Goal: Information Seeking & Learning: Find specific page/section

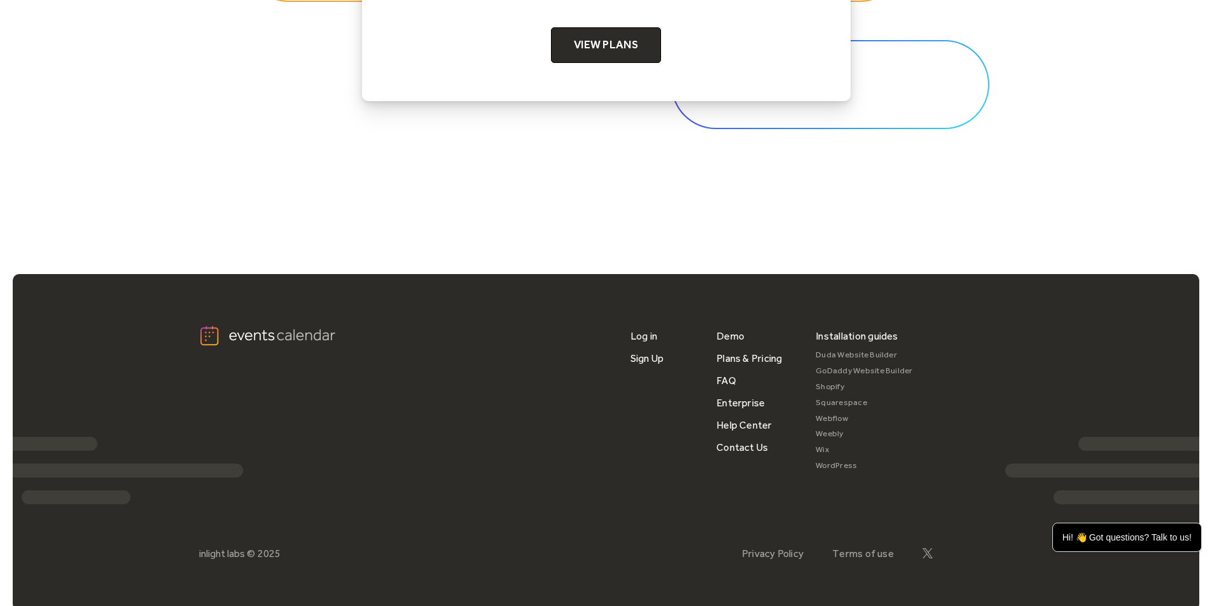
scroll to position [4254, 0]
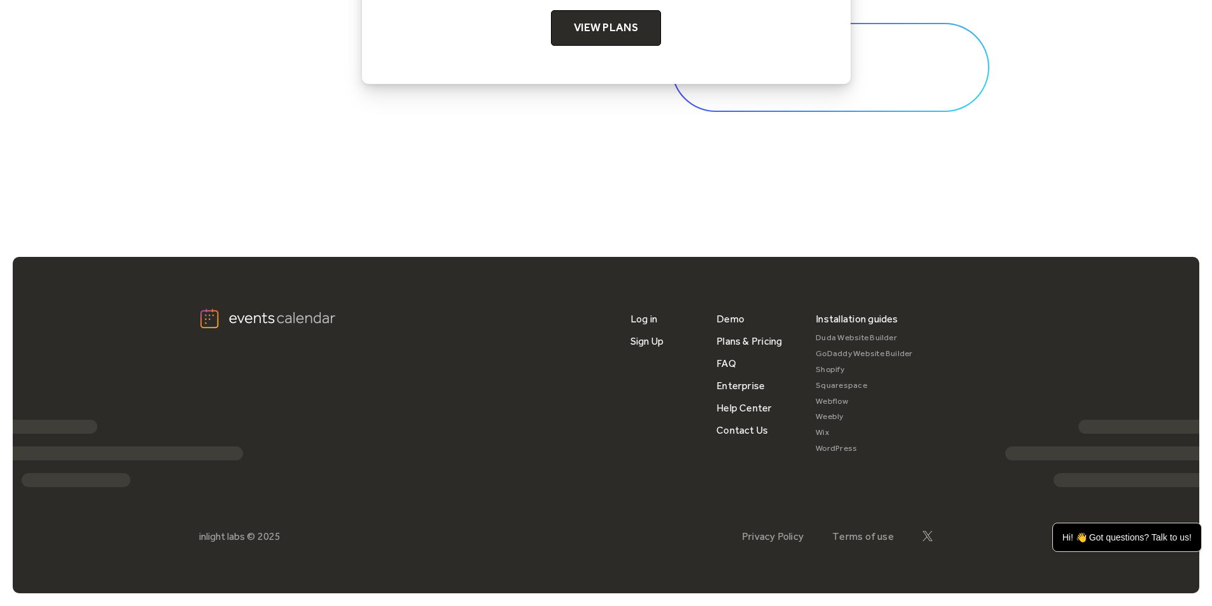
drag, startPoint x: 825, startPoint y: 430, endPoint x: 964, endPoint y: 365, distance: 152.6
click at [964, 365] on div "Installation guides Duda Website Builder GoDaddy Website Builder Shopify Square…" at bounding box center [914, 383] width 197 height 150
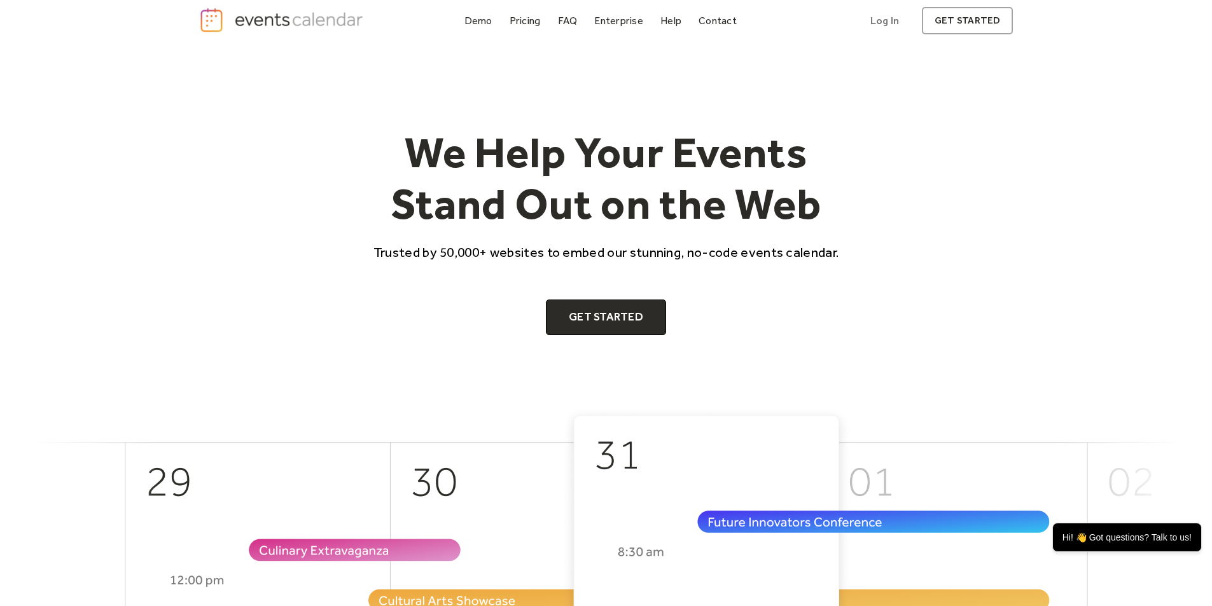
scroll to position [0, 0]
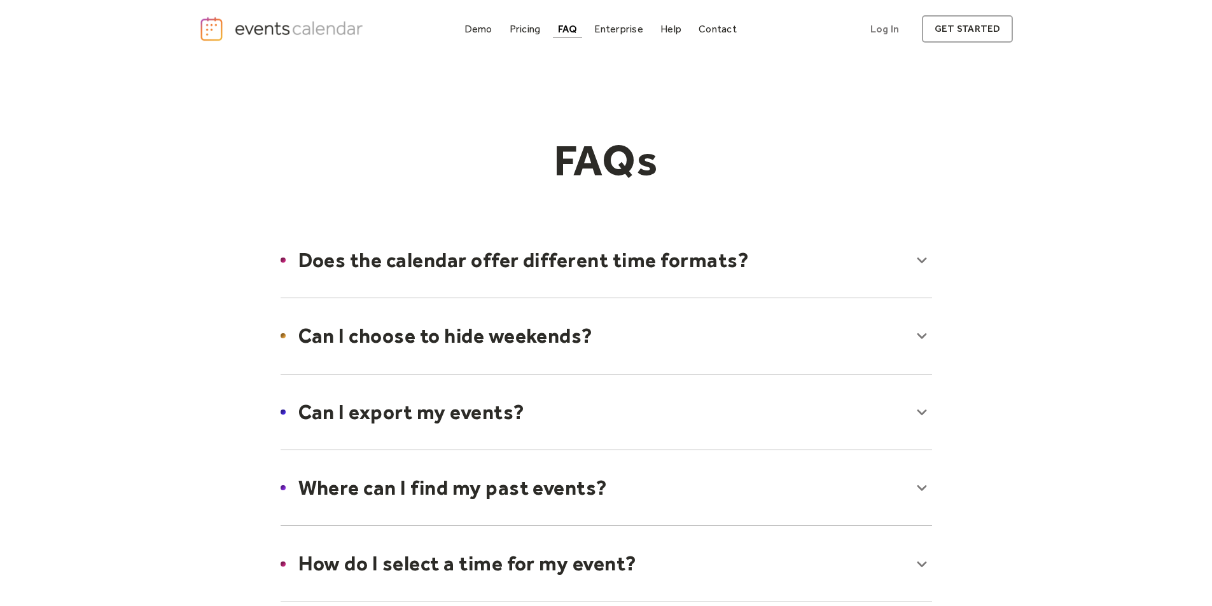
click at [920, 259] on div at bounding box center [606, 260] width 677 height 78
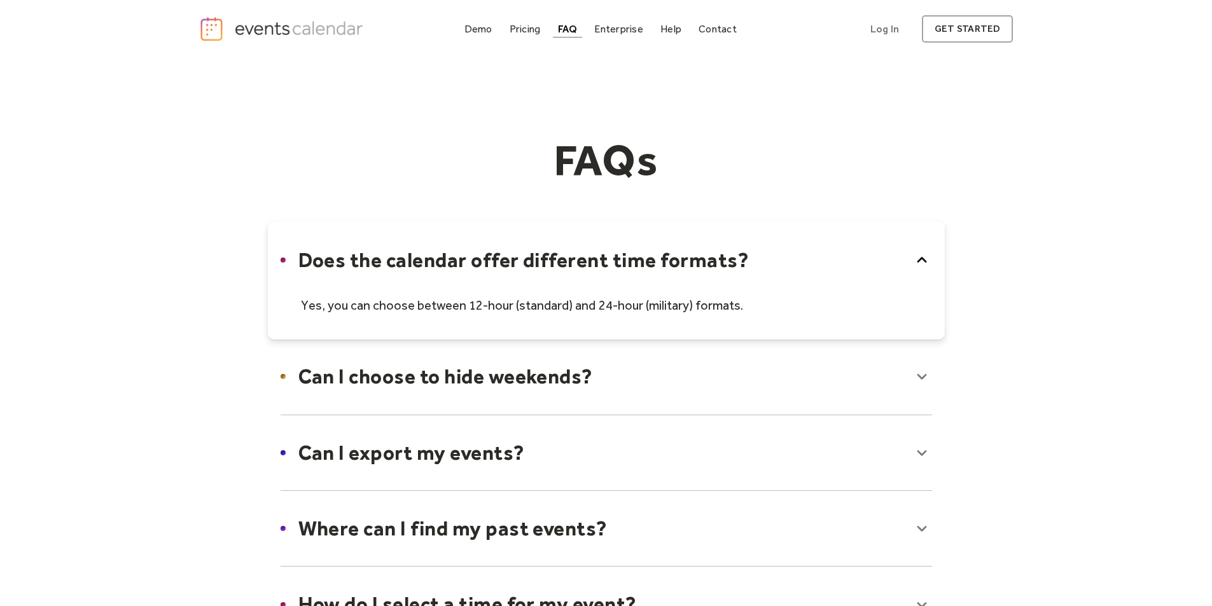
click at [920, 259] on icon at bounding box center [922, 260] width 20 height 20
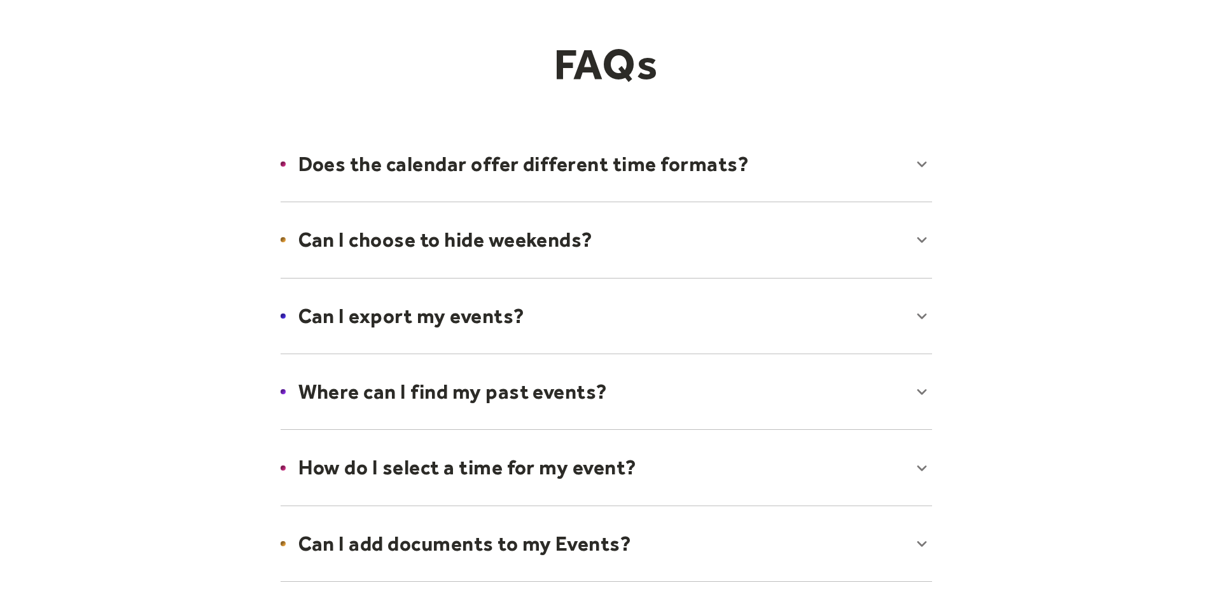
scroll to position [106, 0]
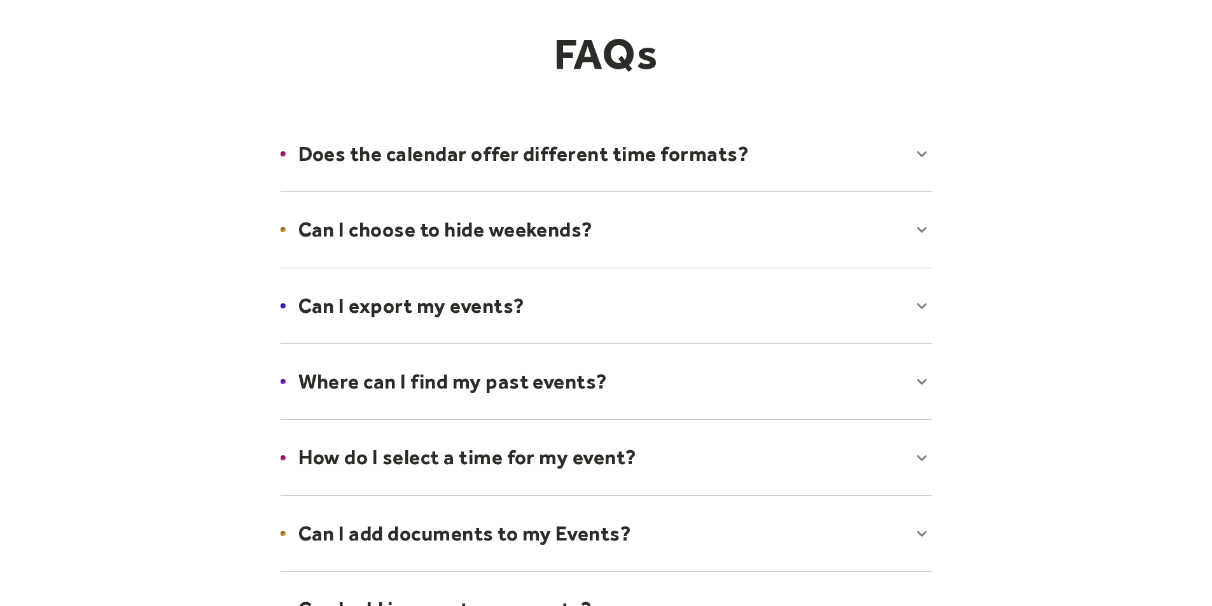
click at [921, 228] on div at bounding box center [606, 230] width 677 height 78
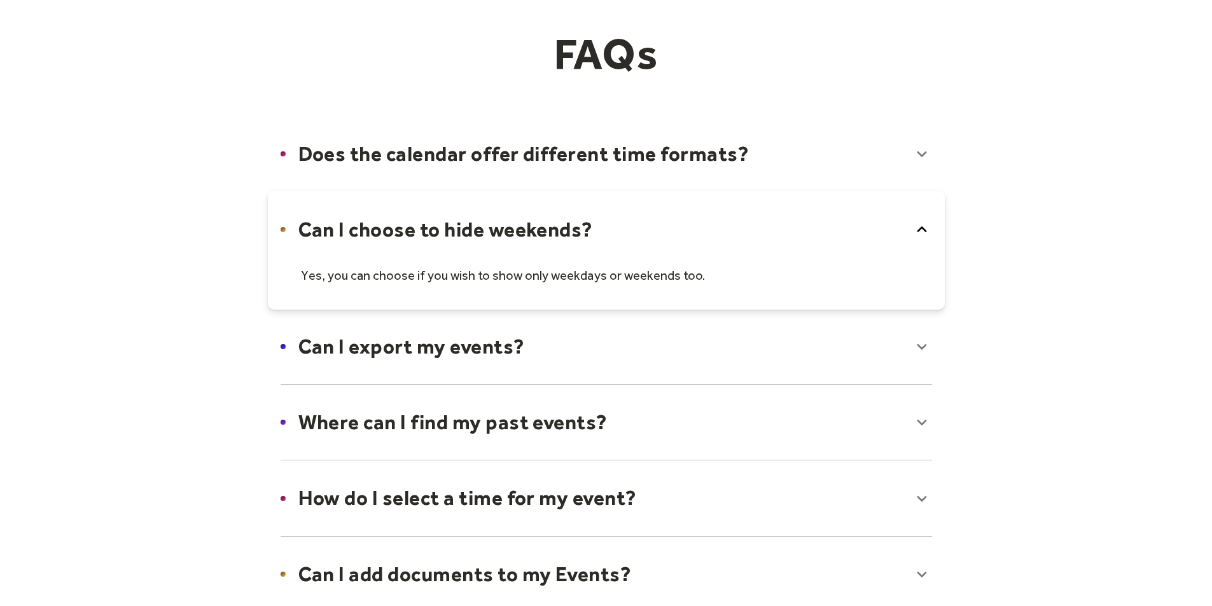
click at [921, 228] on icon at bounding box center [922, 230] width 10 height 6
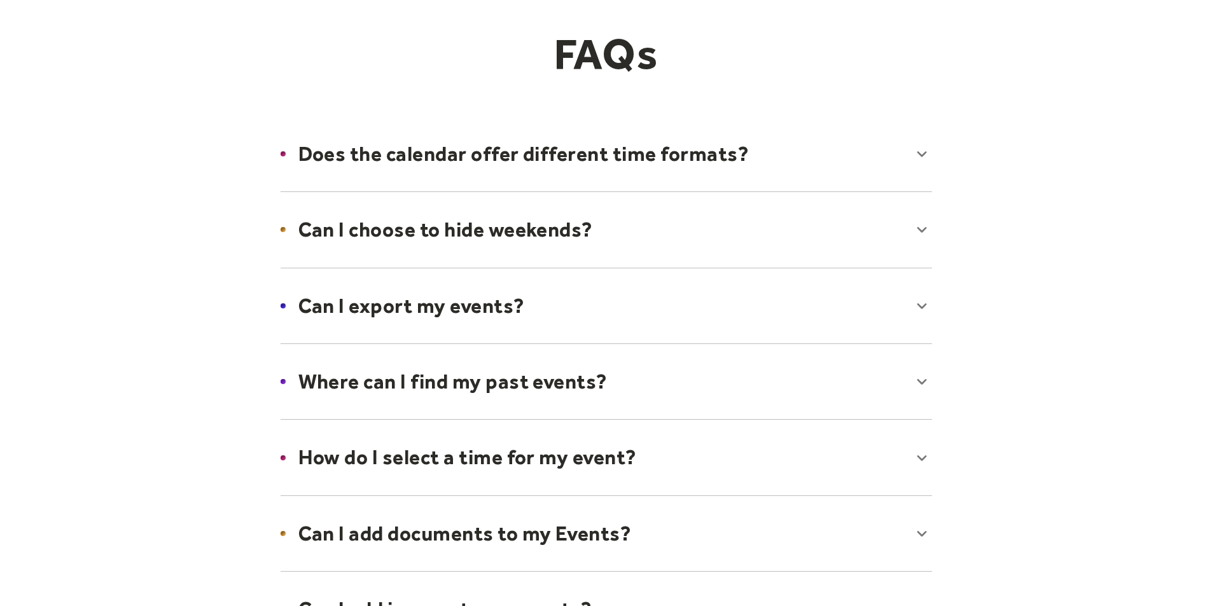
click at [922, 305] on div at bounding box center [606, 306] width 677 height 78
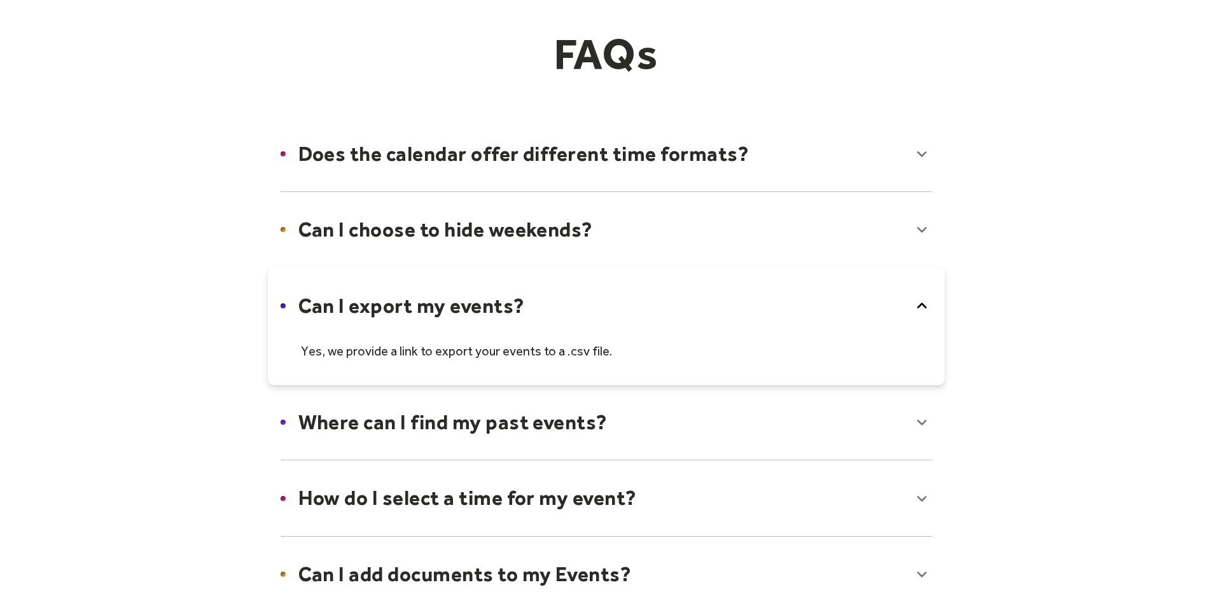
click at [922, 305] on icon at bounding box center [922, 306] width 10 height 6
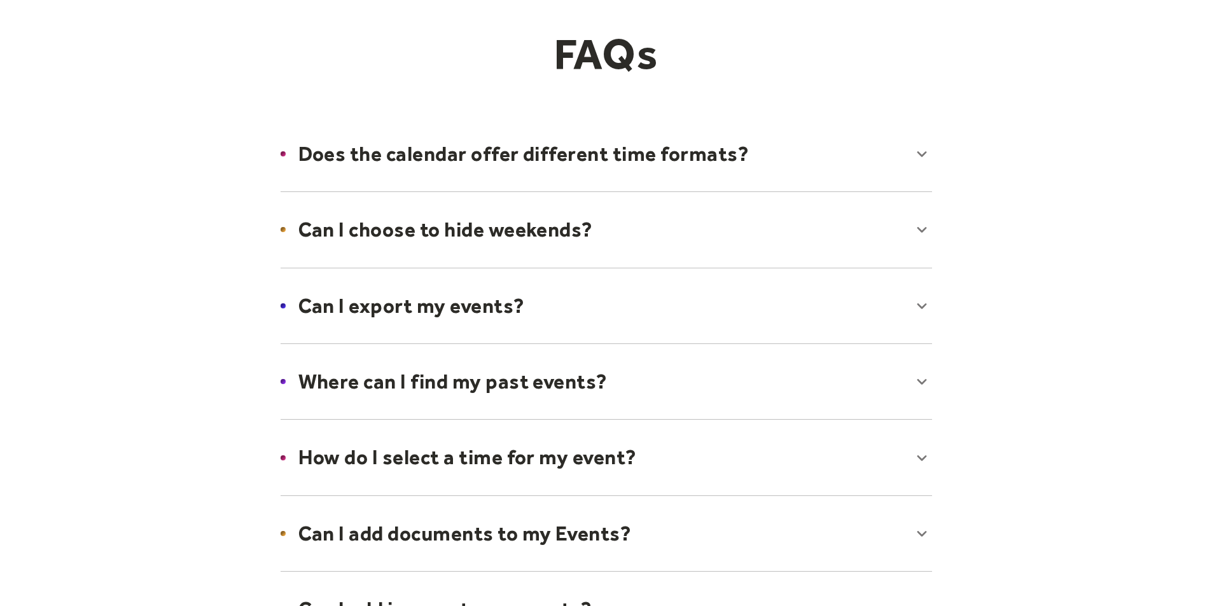
click at [922, 379] on div at bounding box center [606, 382] width 677 height 78
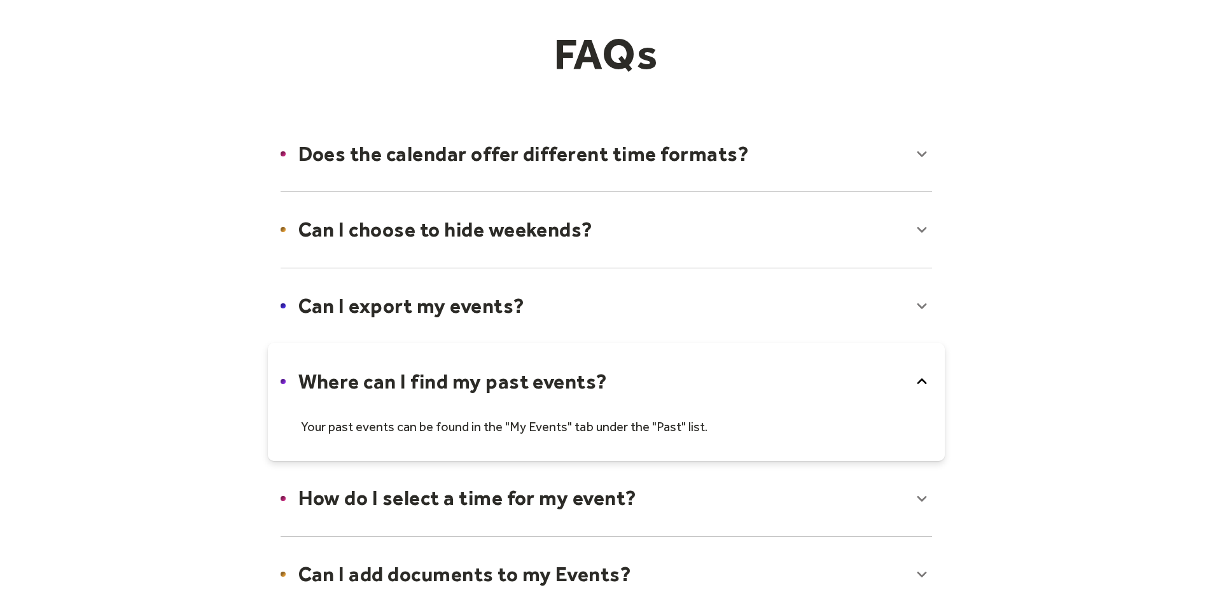
click at [922, 379] on icon at bounding box center [922, 382] width 20 height 20
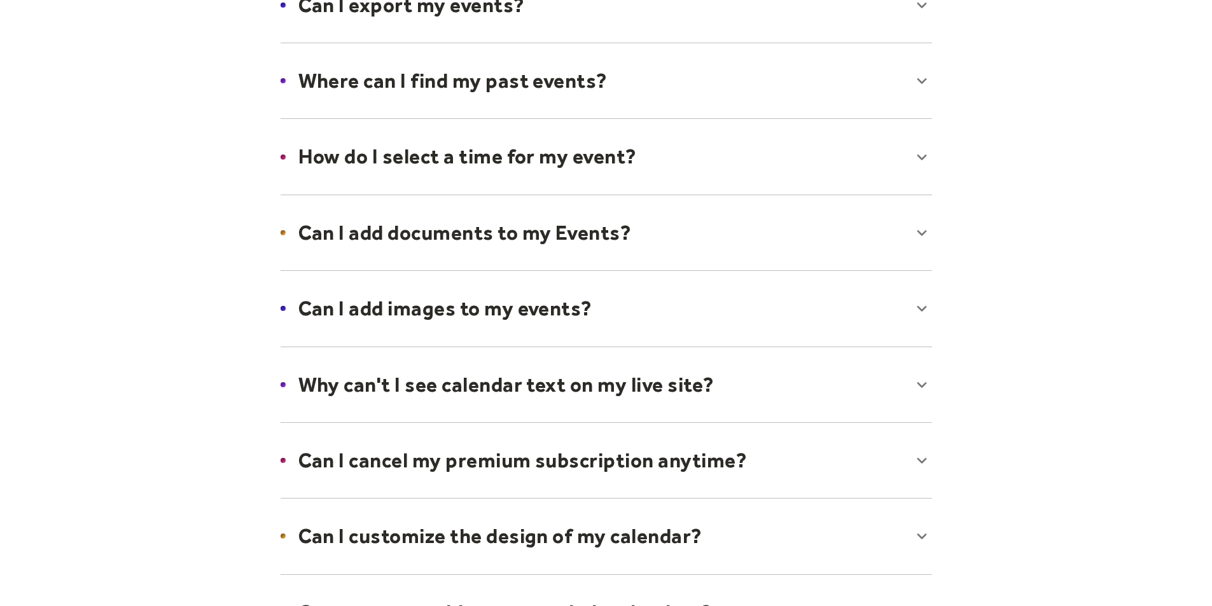
scroll to position [408, 0]
click at [925, 152] on div at bounding box center [606, 156] width 677 height 78
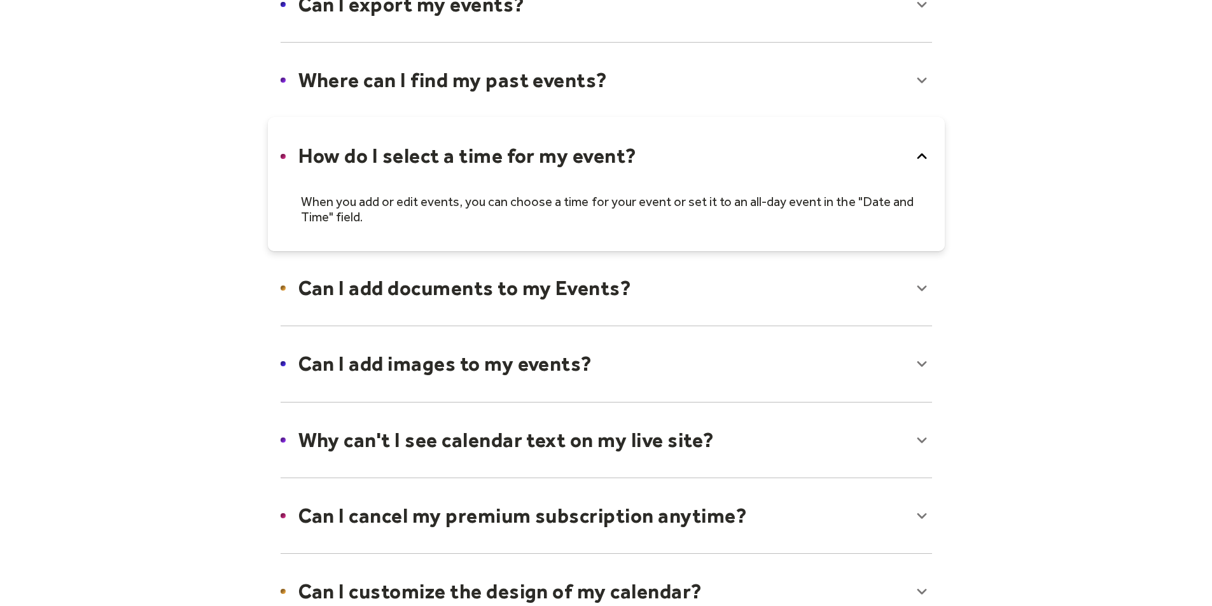
click at [925, 152] on icon at bounding box center [922, 156] width 20 height 20
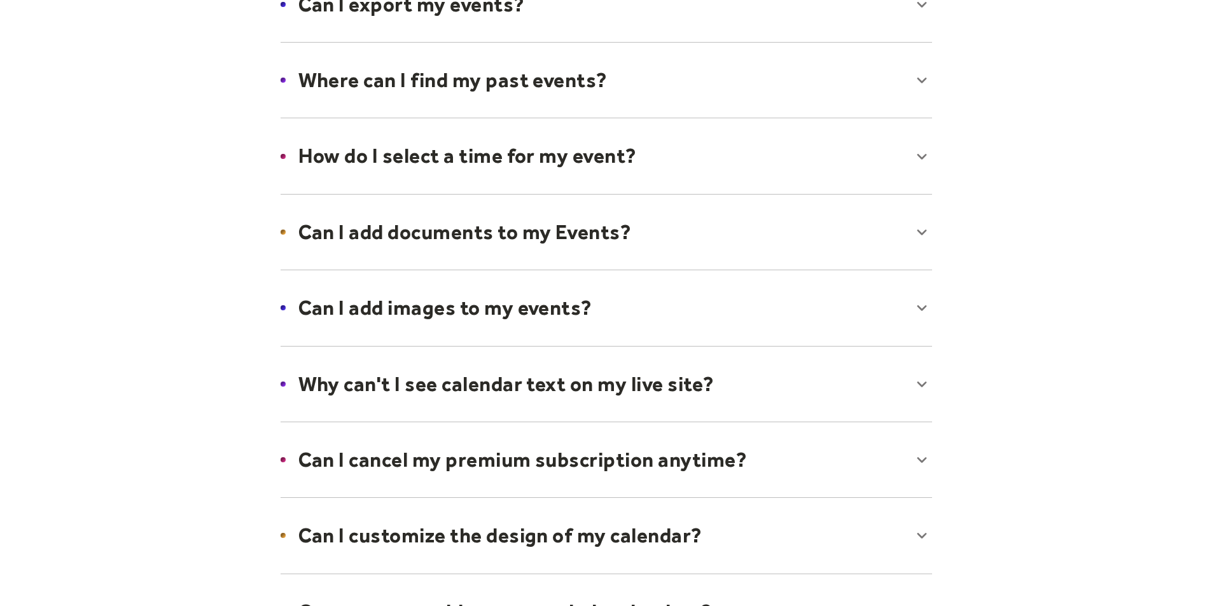
click at [925, 152] on icon at bounding box center [922, 156] width 20 height 20
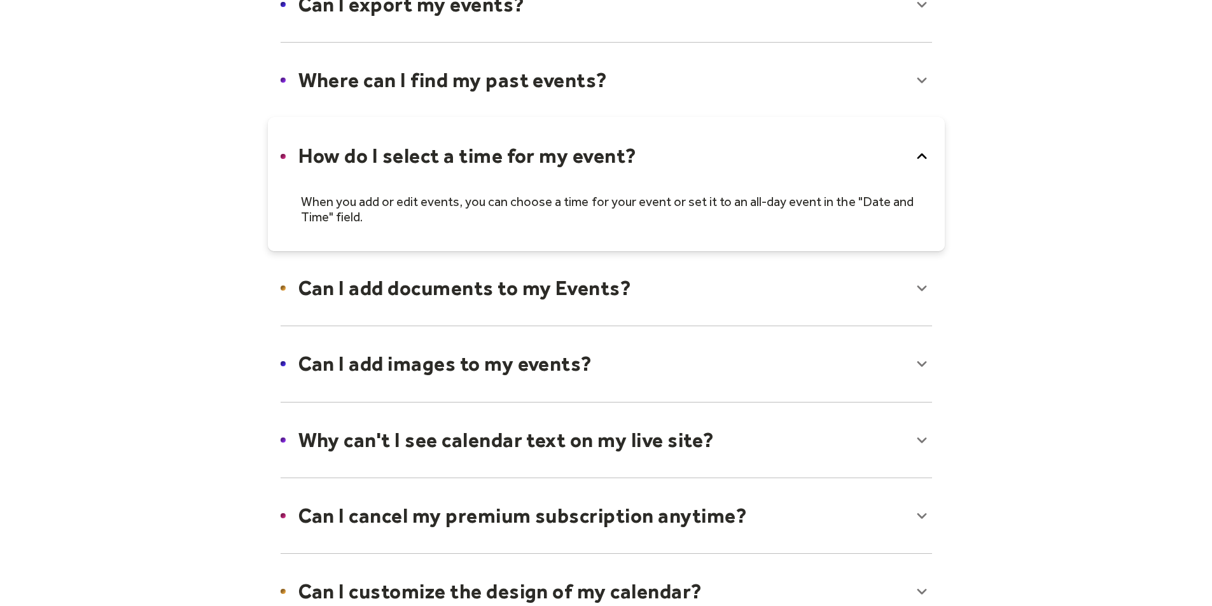
click at [925, 152] on icon at bounding box center [922, 156] width 20 height 20
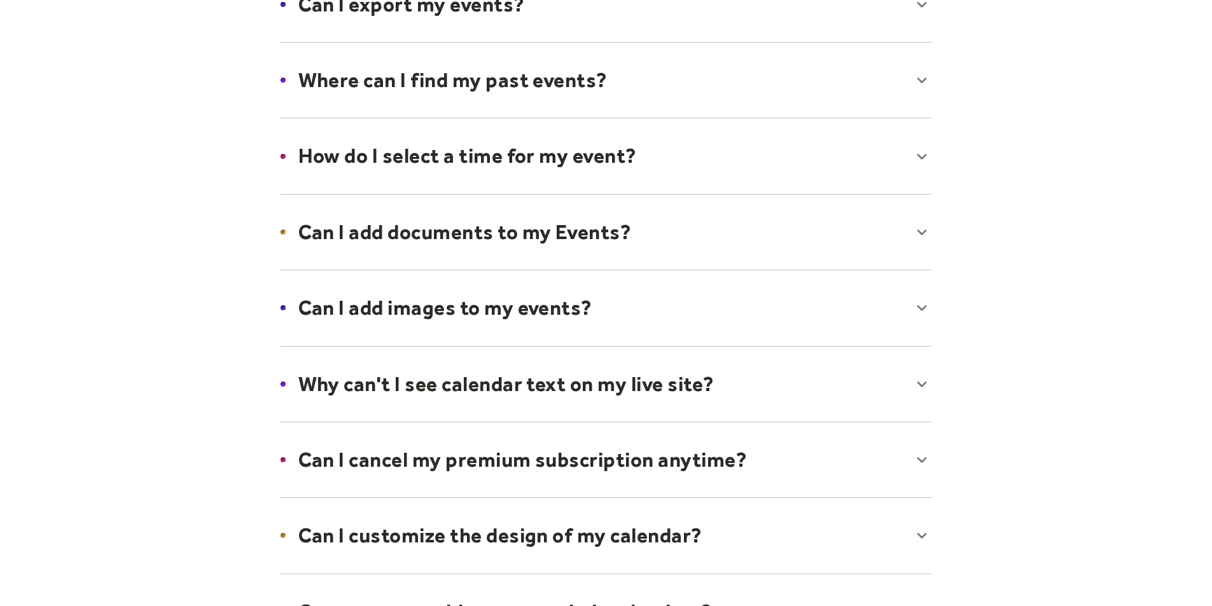
click at [920, 234] on div at bounding box center [606, 232] width 677 height 78
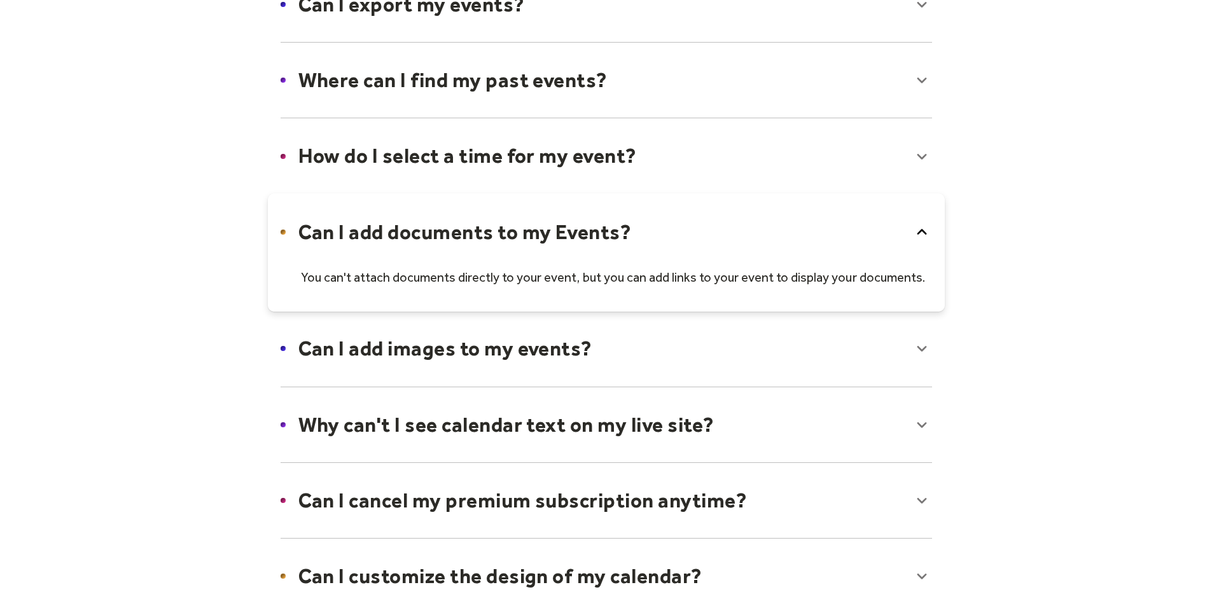
click at [923, 233] on icon at bounding box center [922, 232] width 20 height 20
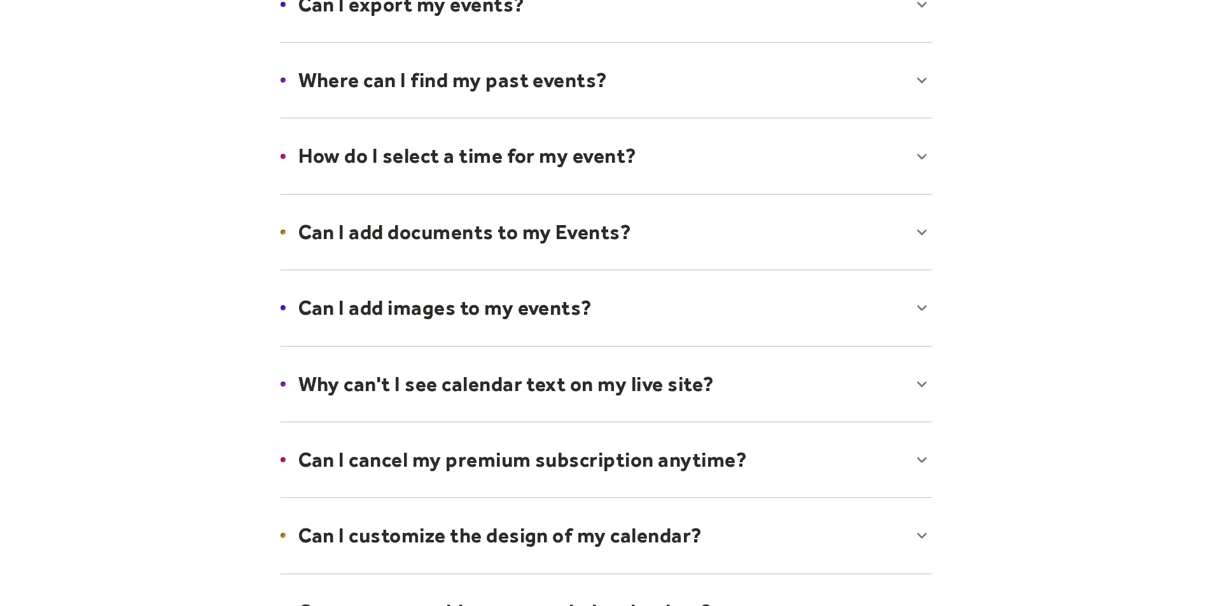
click at [925, 282] on div at bounding box center [606, 308] width 677 height 78
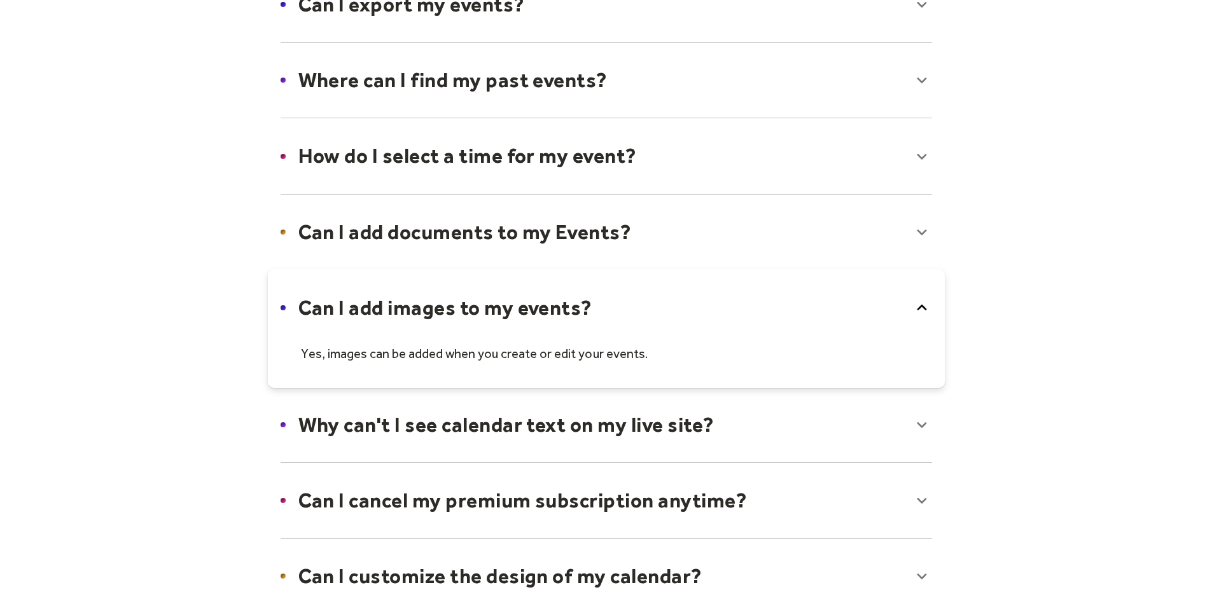
click at [925, 282] on div at bounding box center [606, 328] width 677 height 118
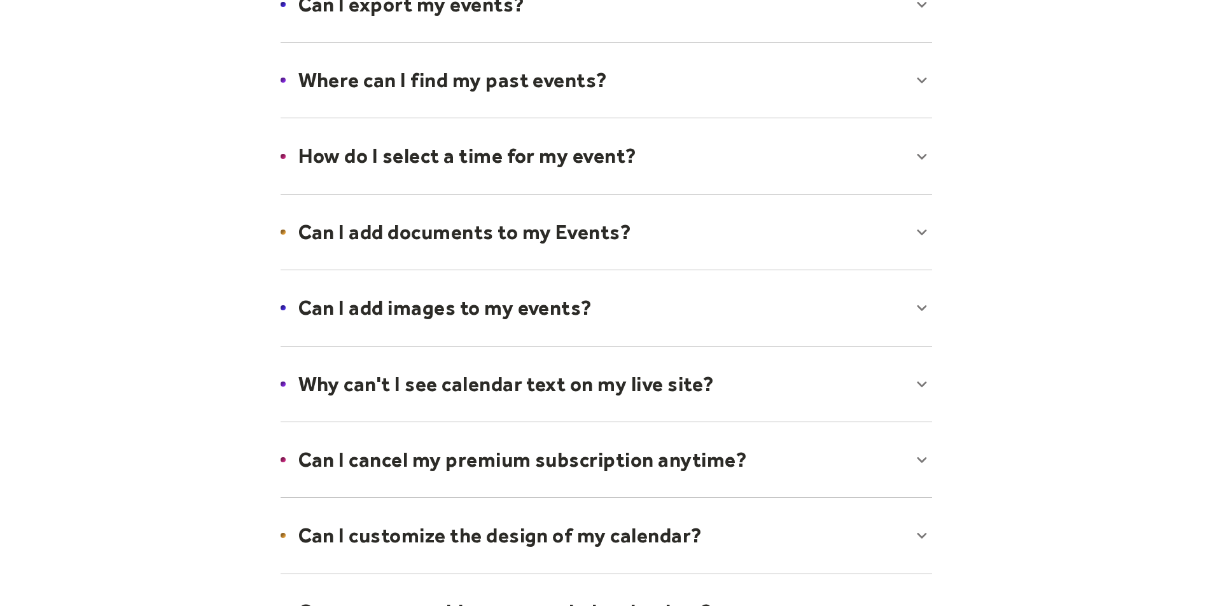
click at [925, 381] on div at bounding box center [606, 385] width 677 height 78
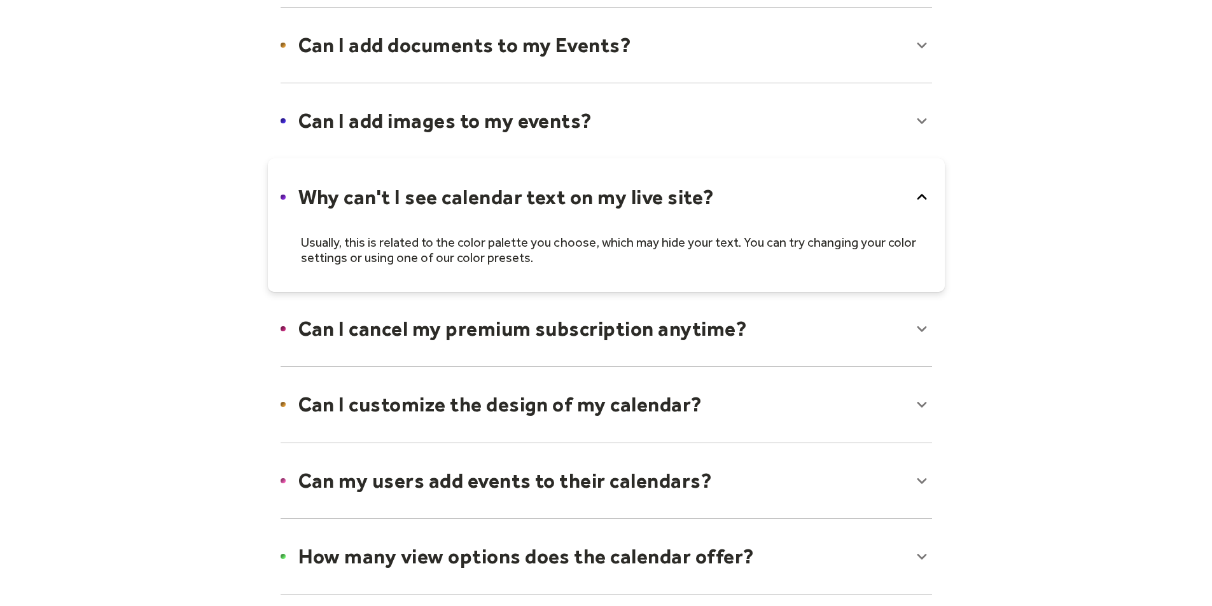
scroll to position [596, 0]
click at [922, 195] on icon at bounding box center [922, 196] width 10 height 6
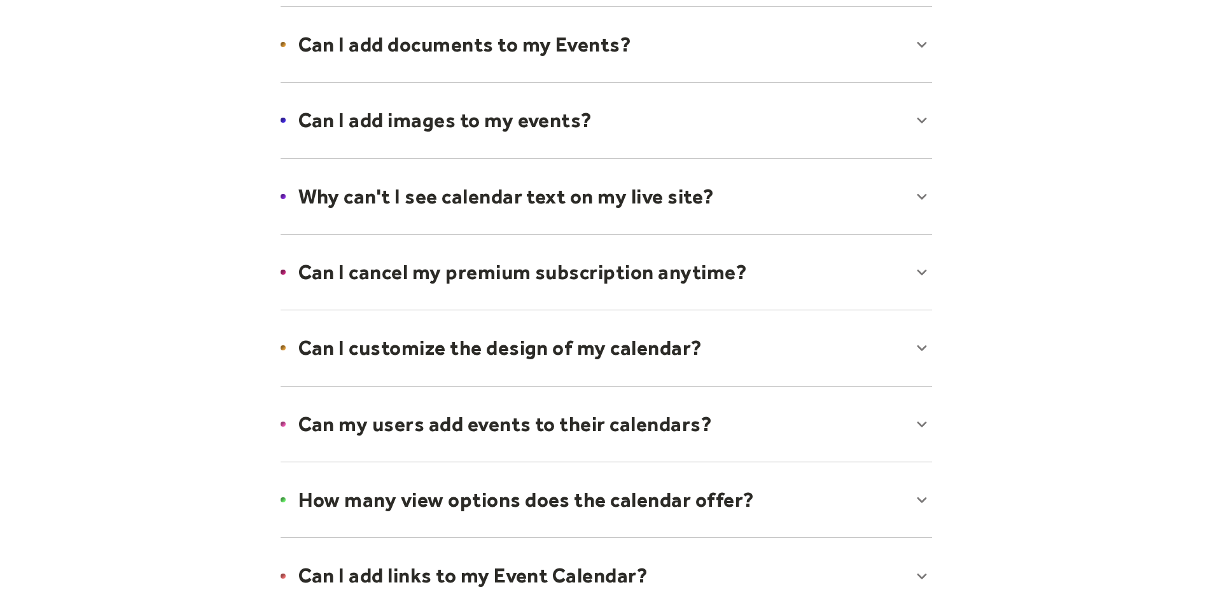
click at [922, 272] on div at bounding box center [606, 273] width 677 height 78
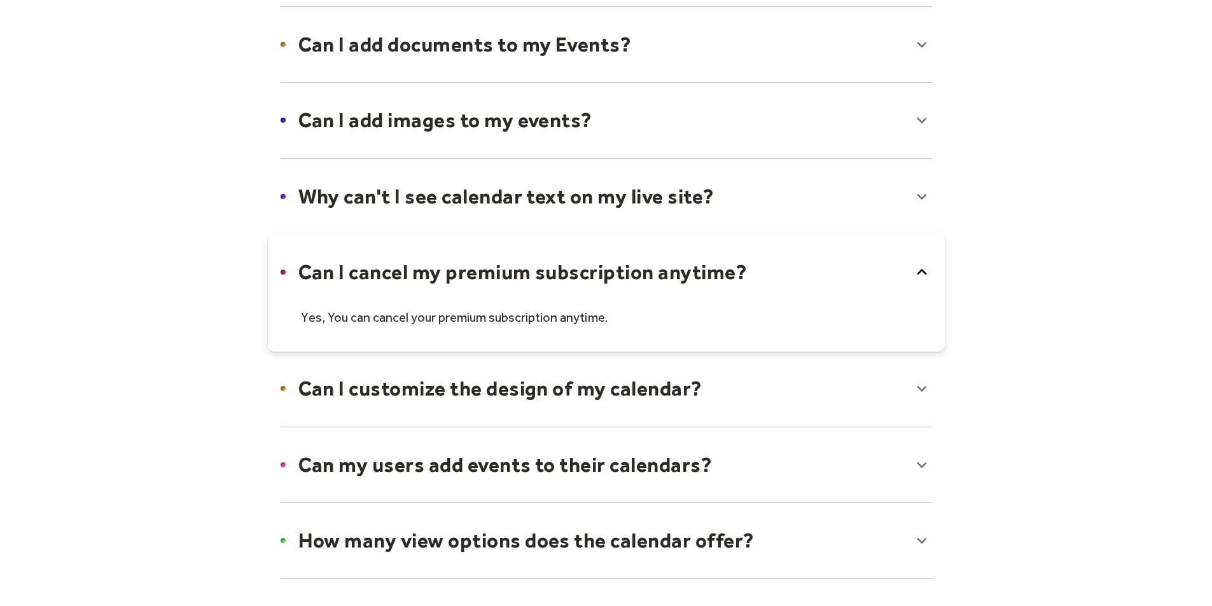
click at [922, 272] on icon at bounding box center [922, 272] width 20 height 20
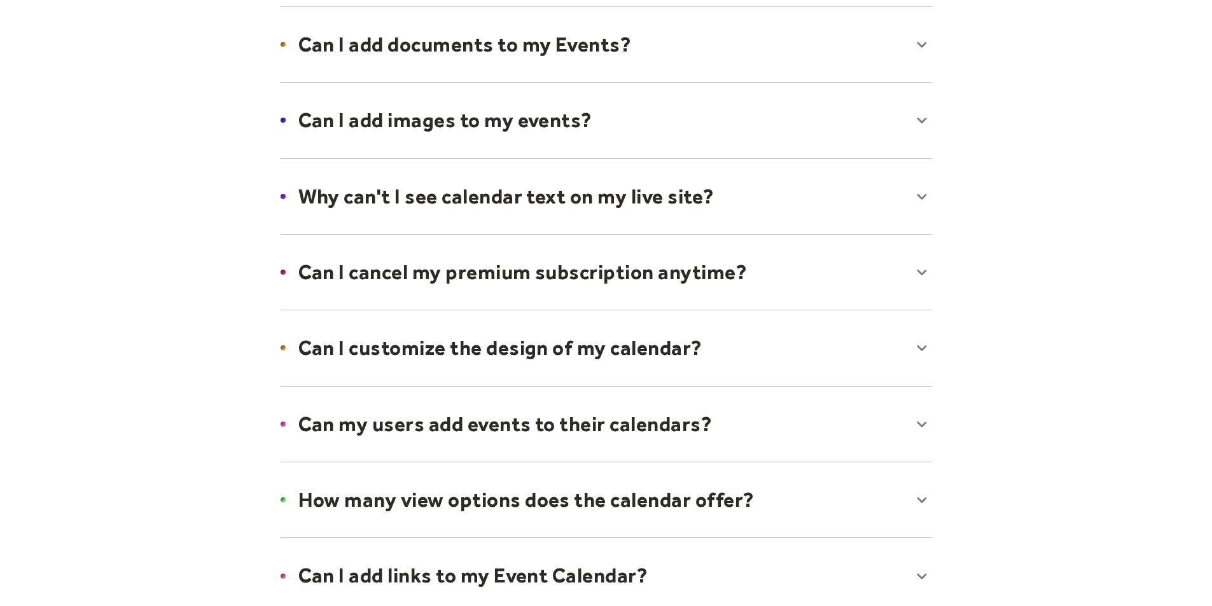
click at [921, 347] on div at bounding box center [606, 348] width 677 height 78
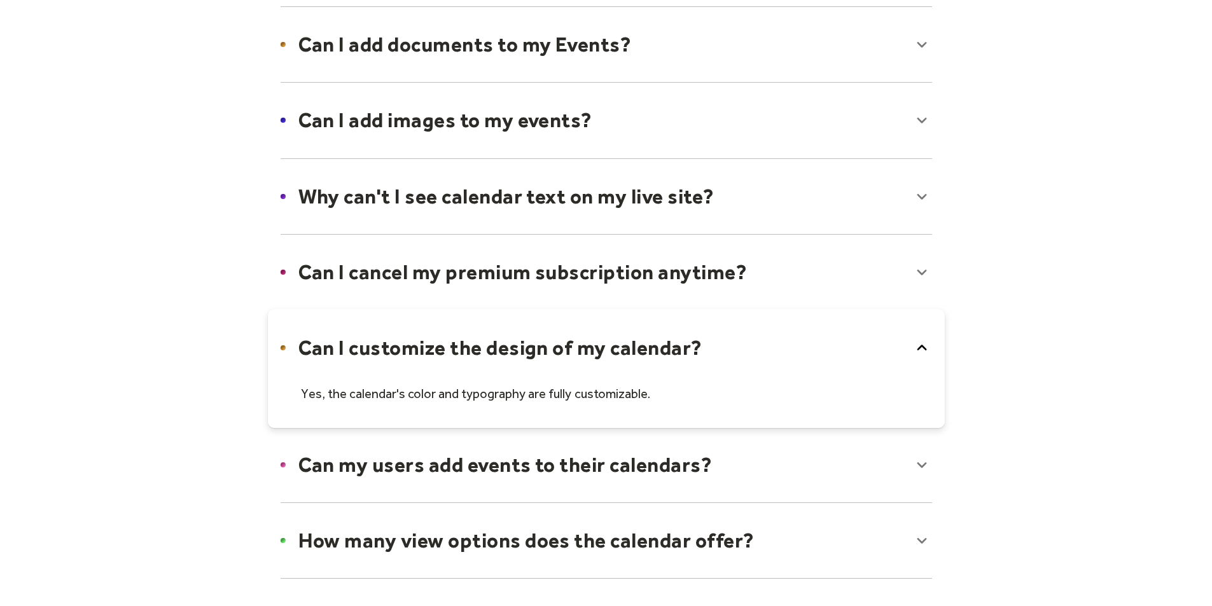
click at [921, 347] on icon at bounding box center [922, 349] width 10 height 6
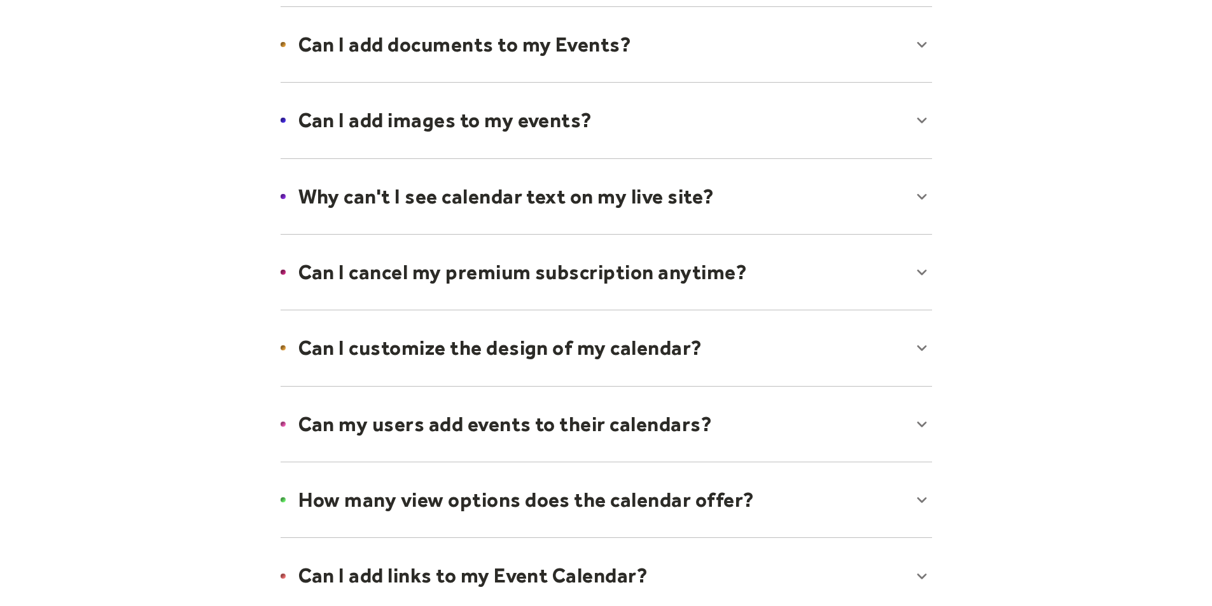
click at [924, 414] on div at bounding box center [606, 425] width 677 height 78
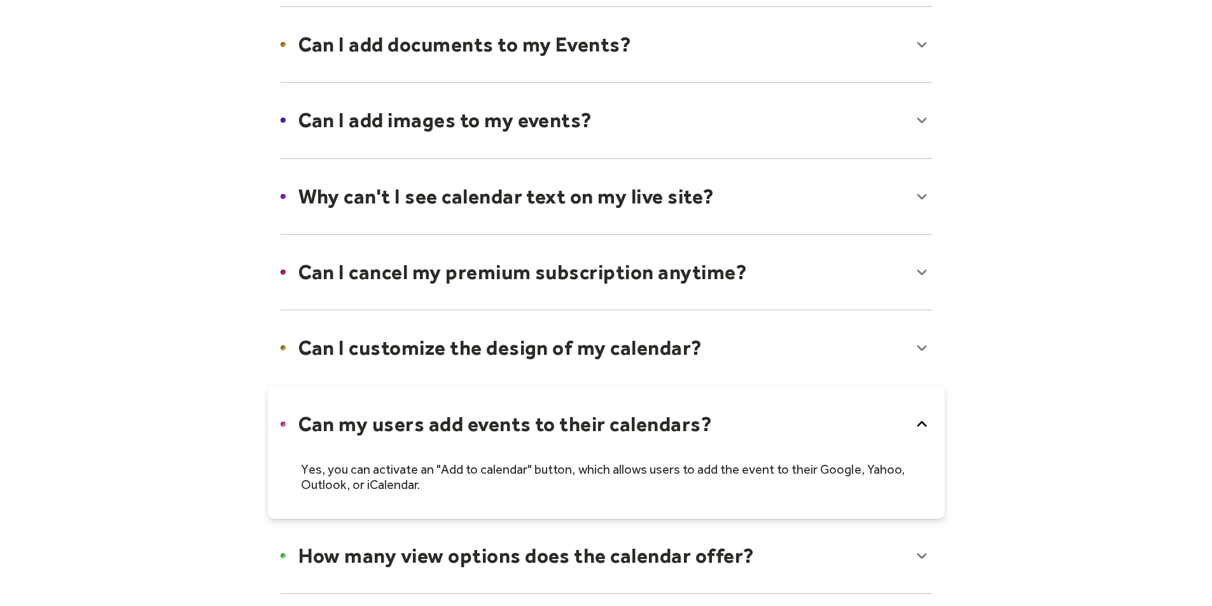
click at [922, 422] on icon at bounding box center [922, 424] width 10 height 6
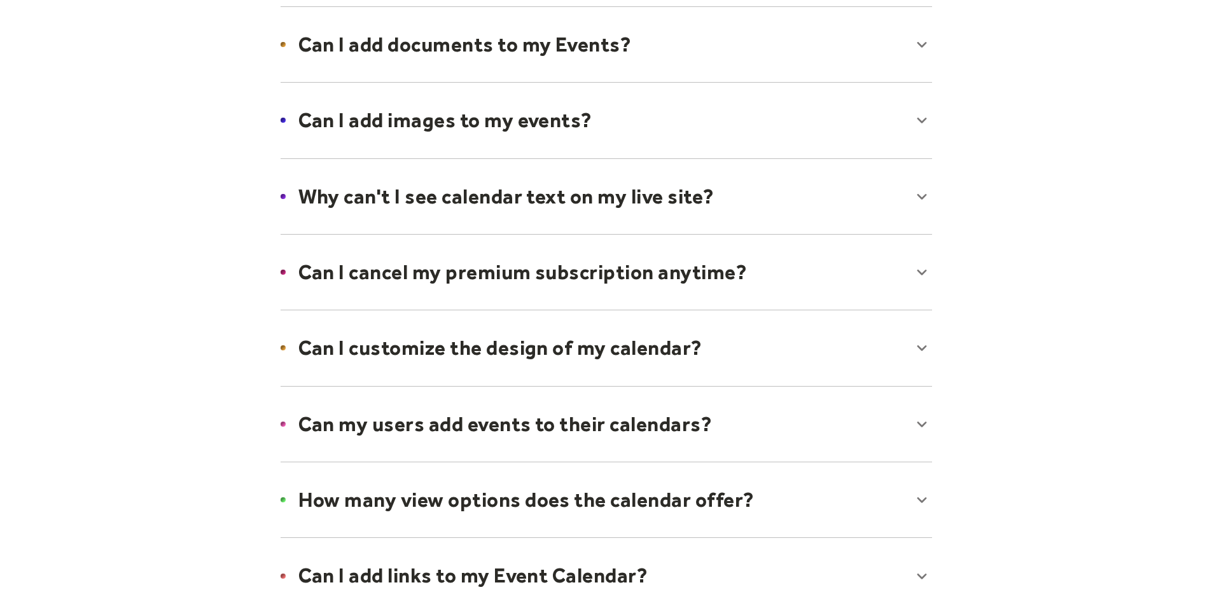
scroll to position [795, 0]
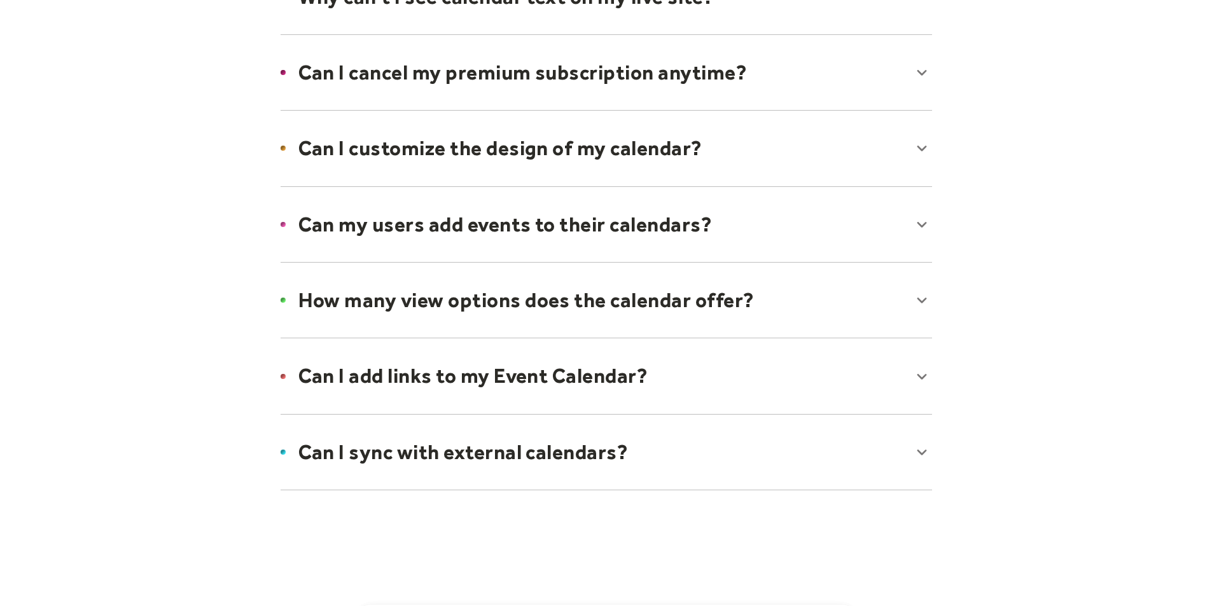
click at [921, 300] on div at bounding box center [606, 301] width 677 height 78
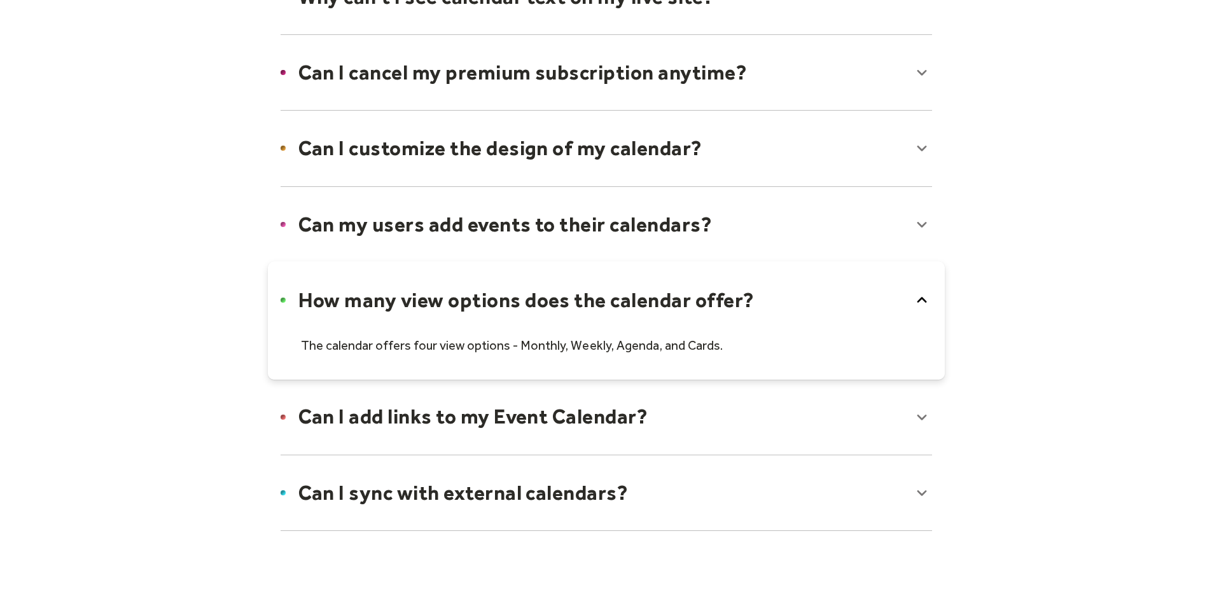
click at [921, 300] on icon at bounding box center [922, 300] width 10 height 6
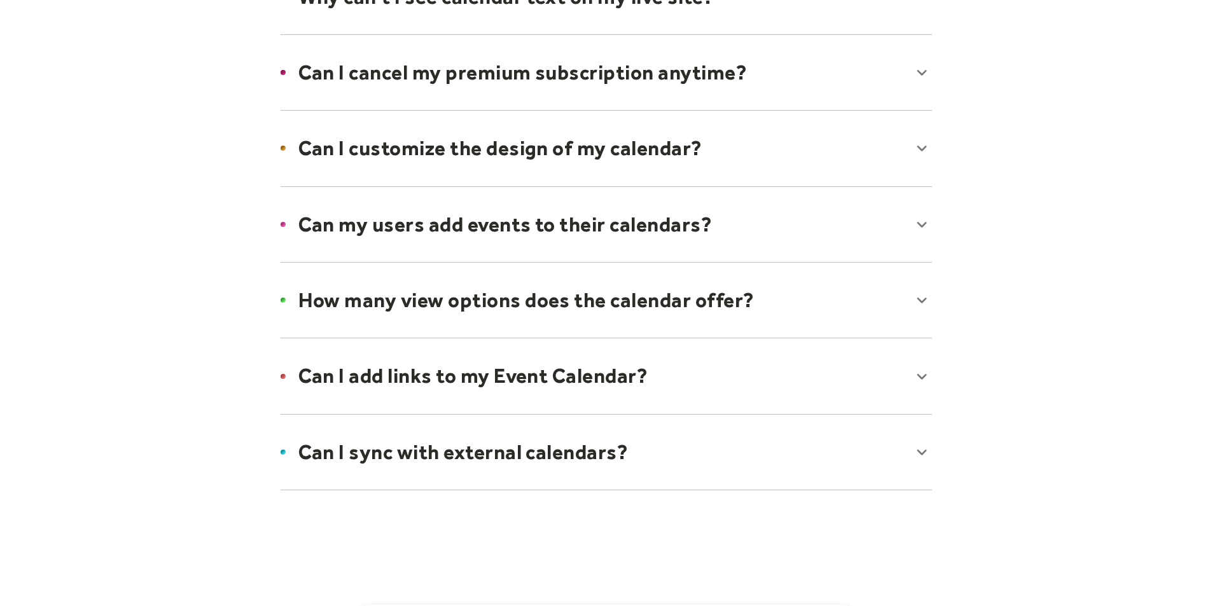
click at [926, 377] on div at bounding box center [606, 376] width 677 height 78
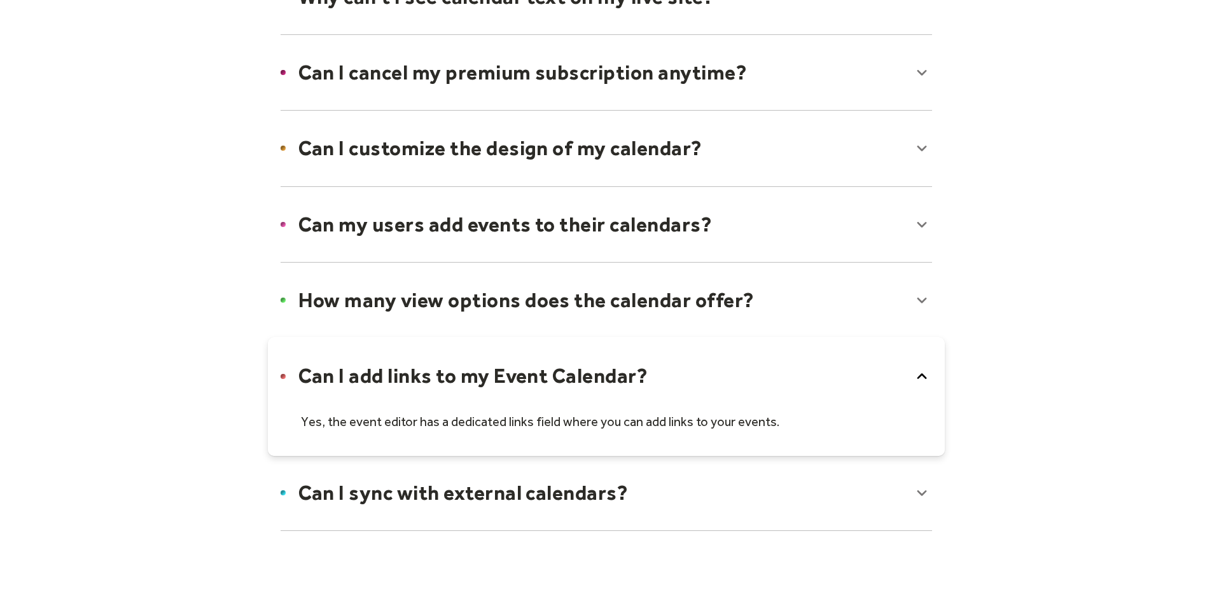
click at [926, 377] on icon at bounding box center [922, 377] width 10 height 6
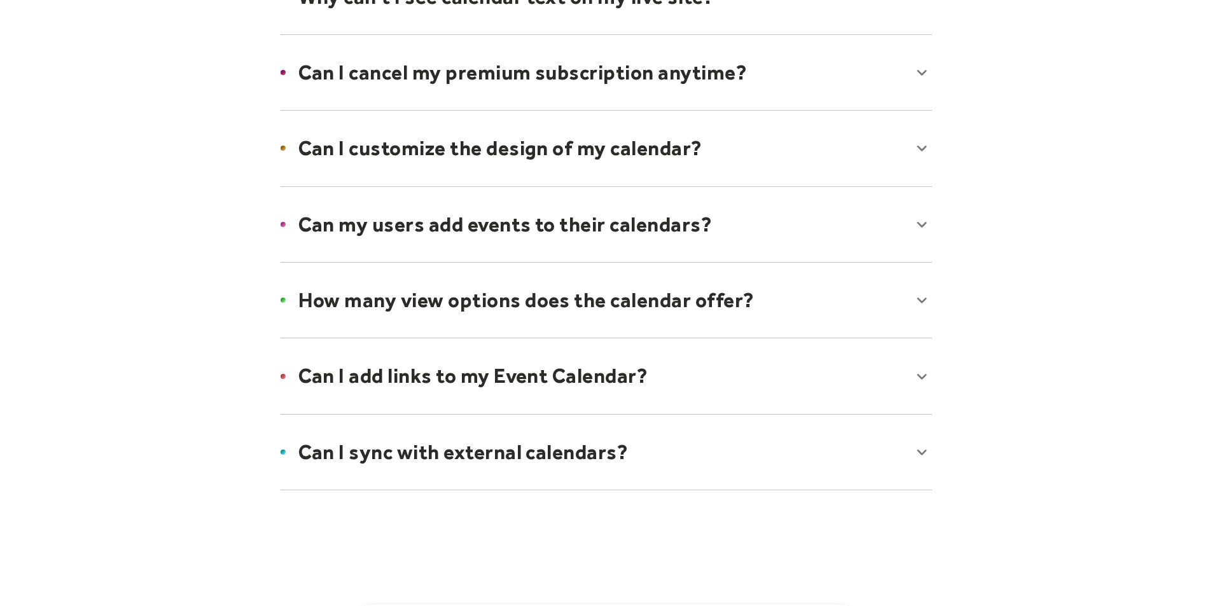
click at [924, 451] on div at bounding box center [606, 453] width 677 height 78
click at [924, 451] on icon at bounding box center [922, 452] width 20 height 20
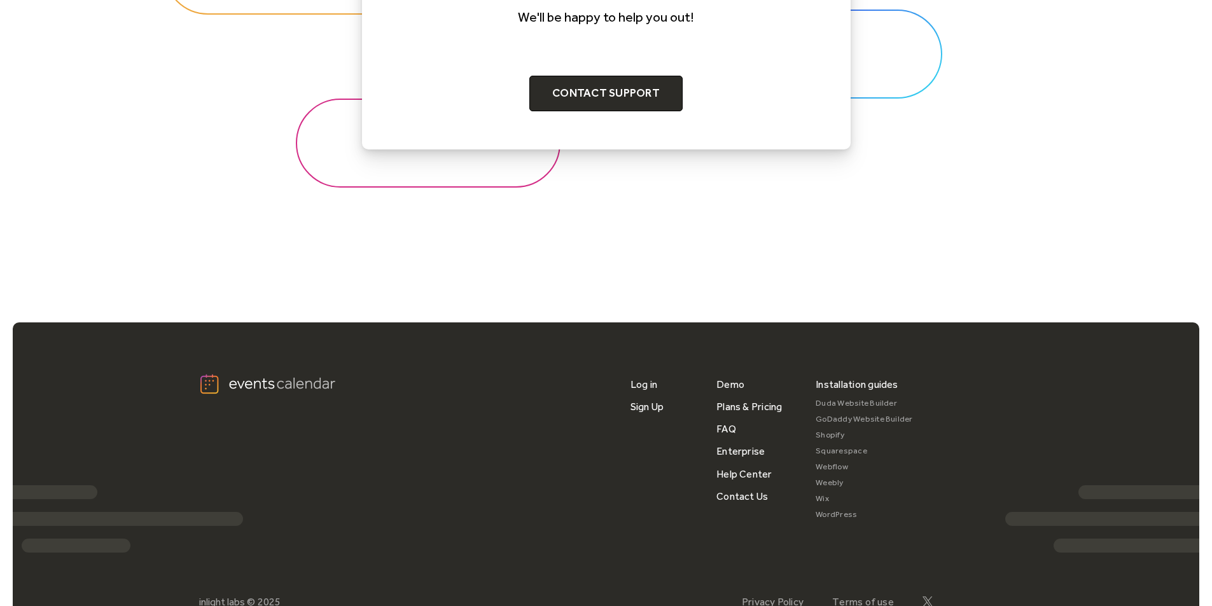
scroll to position [1520, 0]
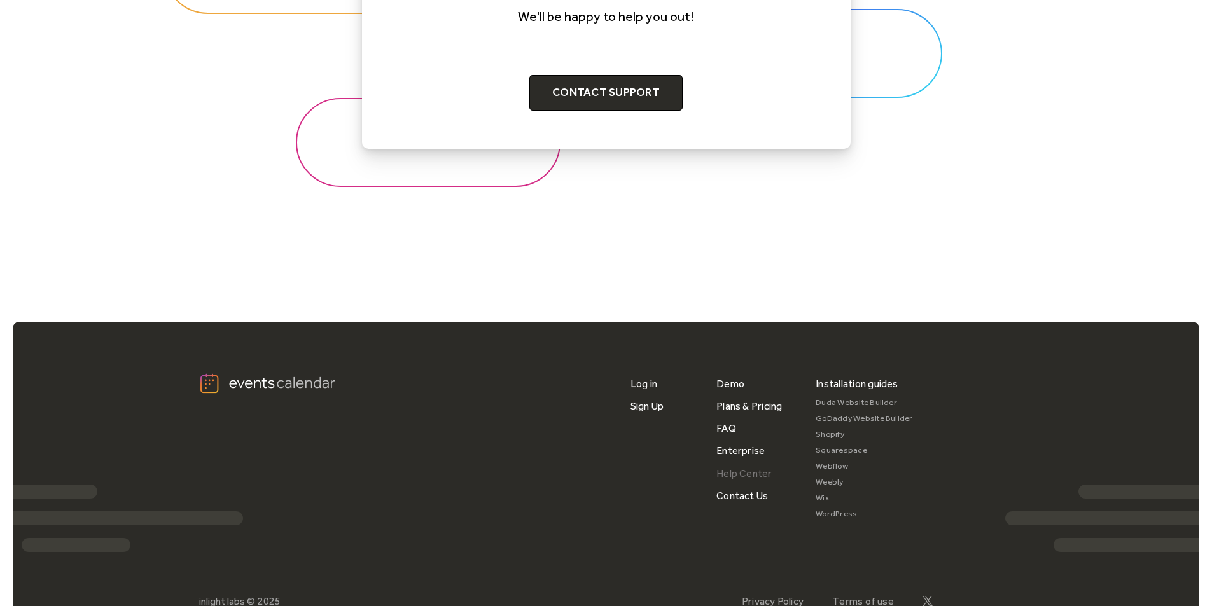
click at [756, 472] on link "Help Center" at bounding box center [745, 474] width 56 height 22
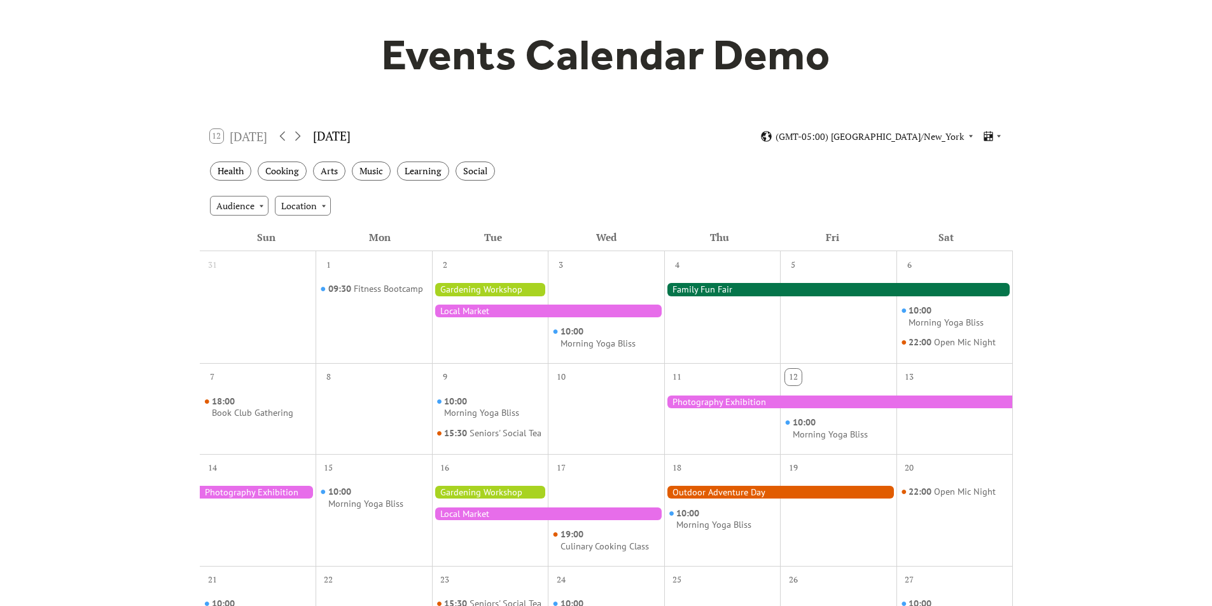
scroll to position [101, 0]
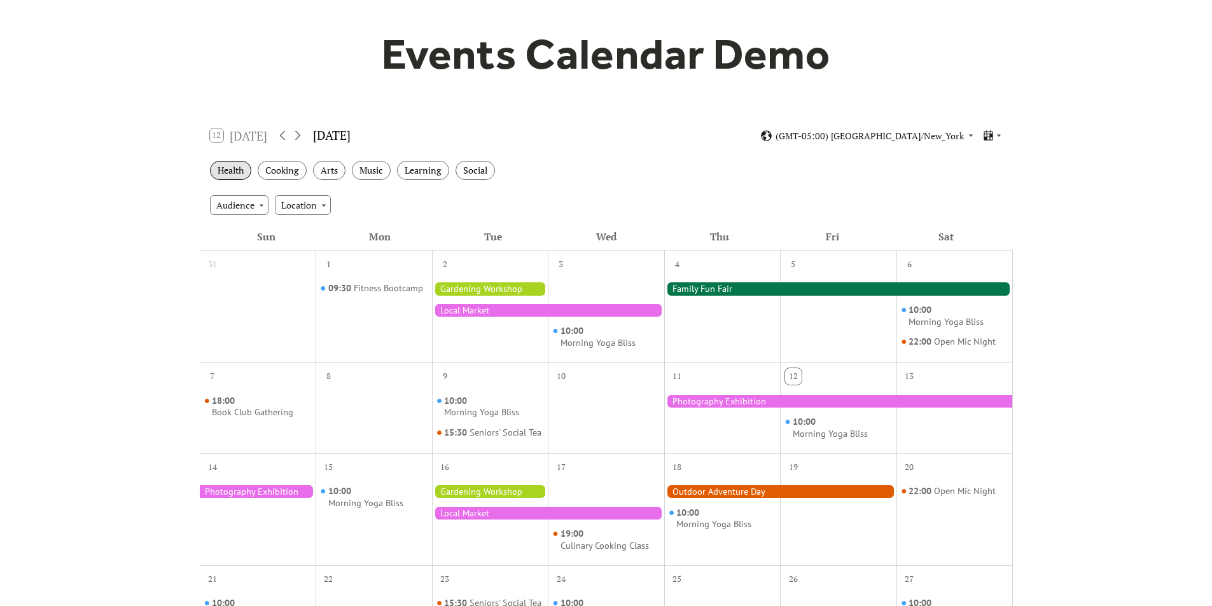
click at [238, 168] on div "Health" at bounding box center [230, 171] width 41 height 20
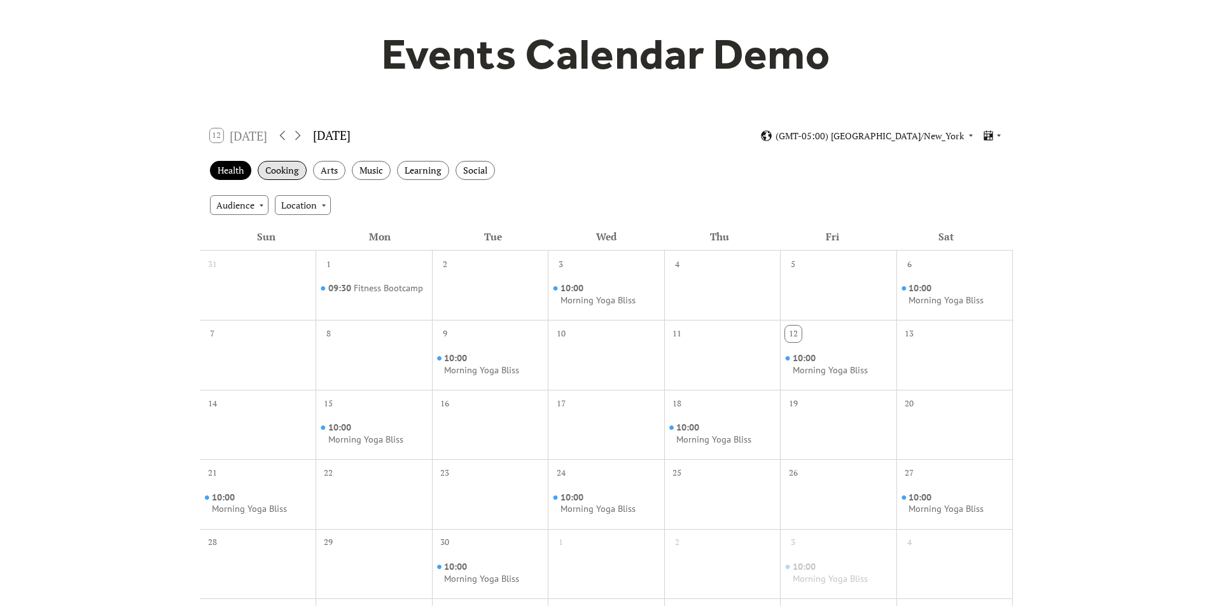
click at [284, 169] on div "Cooking" at bounding box center [282, 171] width 49 height 20
click at [328, 167] on div "Arts" at bounding box center [329, 171] width 32 height 20
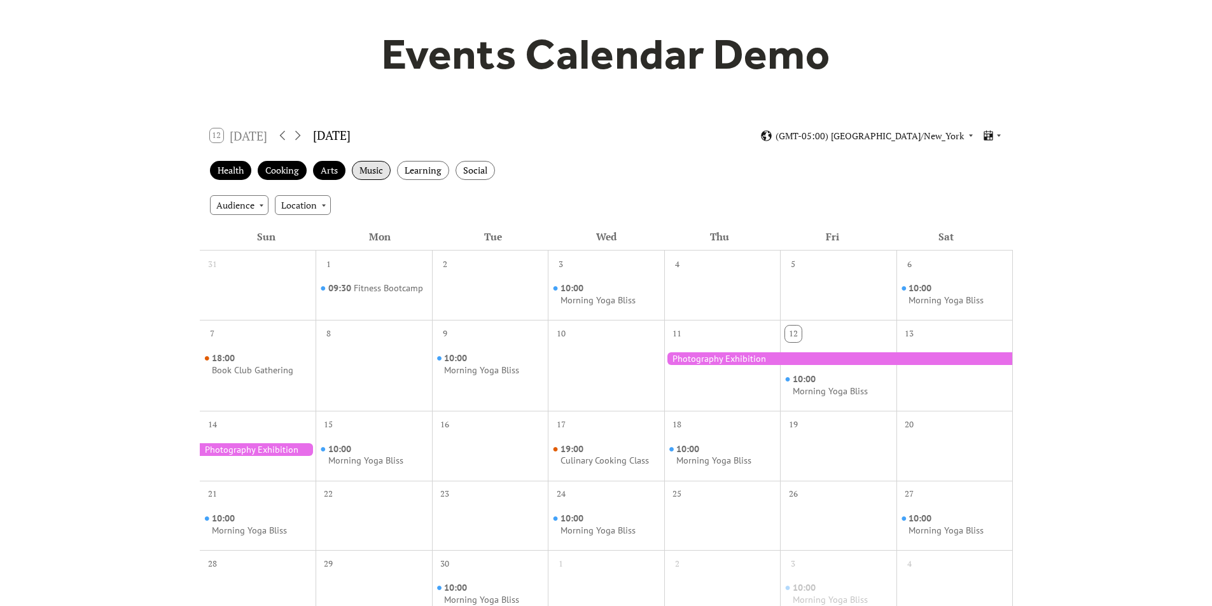
click at [372, 167] on div "Music" at bounding box center [371, 171] width 39 height 20
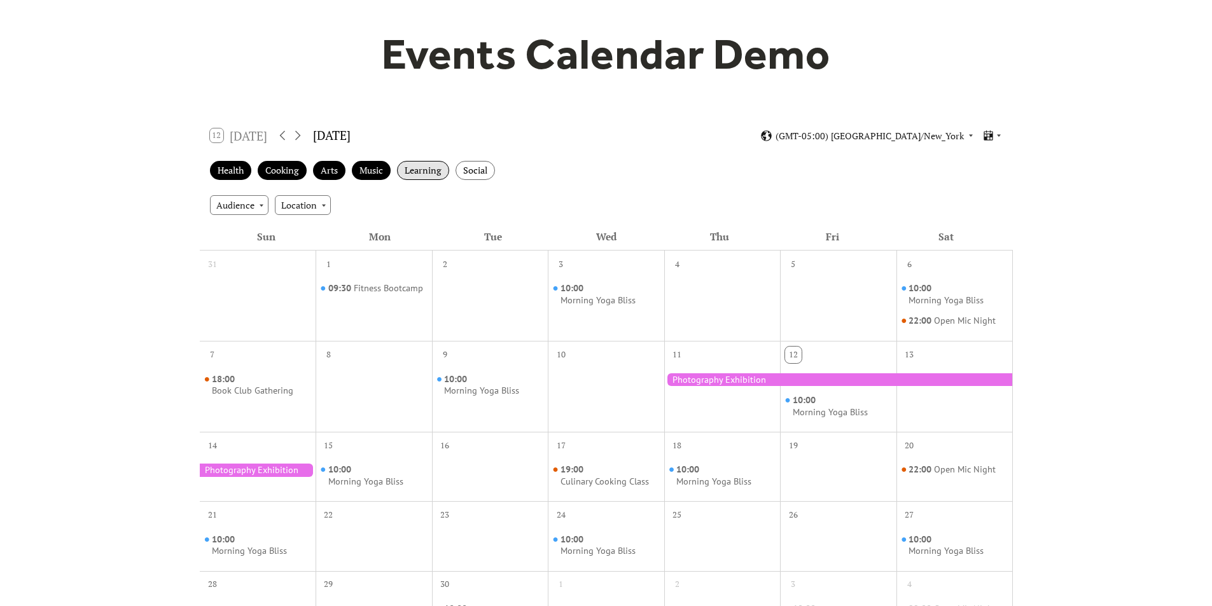
click at [424, 175] on div "Learning" at bounding box center [423, 171] width 52 height 20
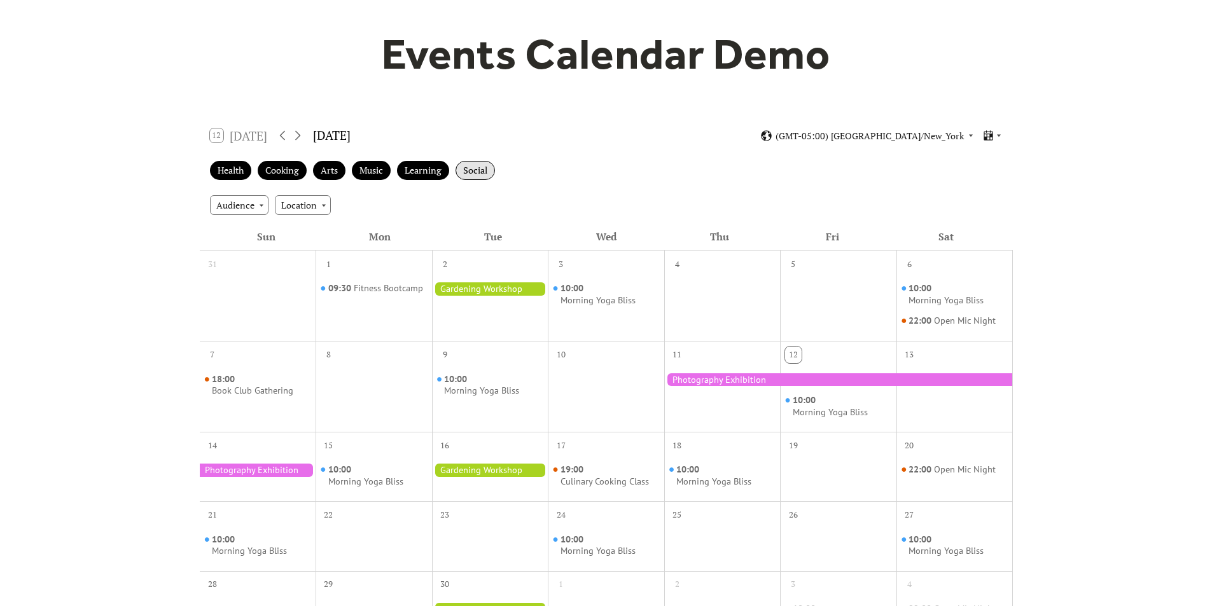
click at [475, 171] on div "Social" at bounding box center [475, 171] width 39 height 20
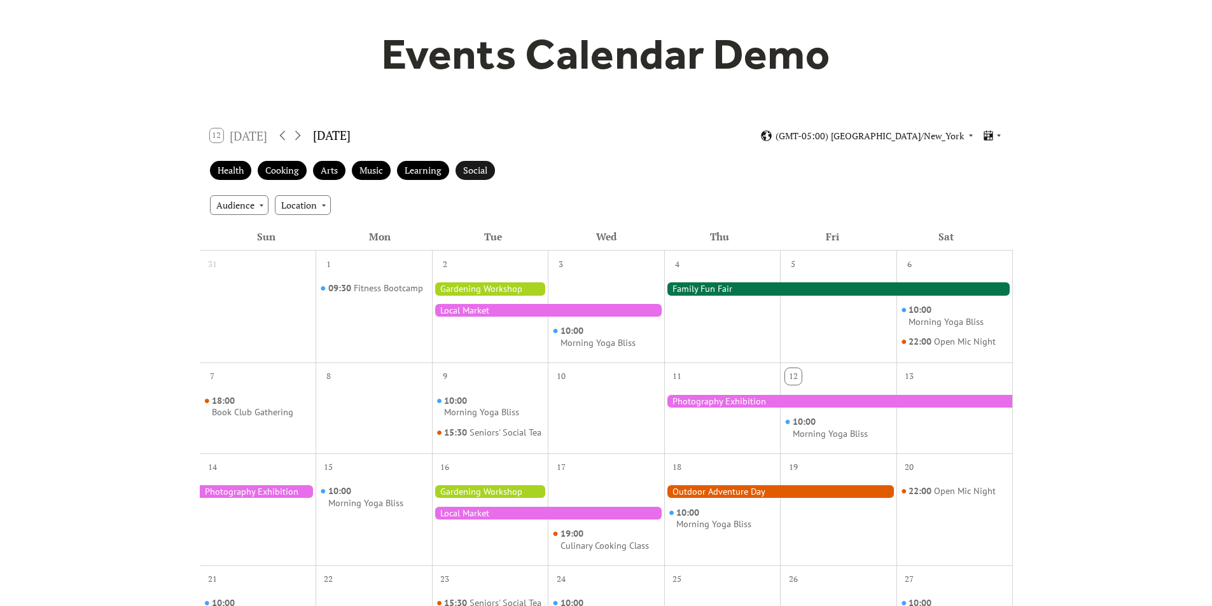
click at [475, 171] on div "Social" at bounding box center [475, 171] width 39 height 20
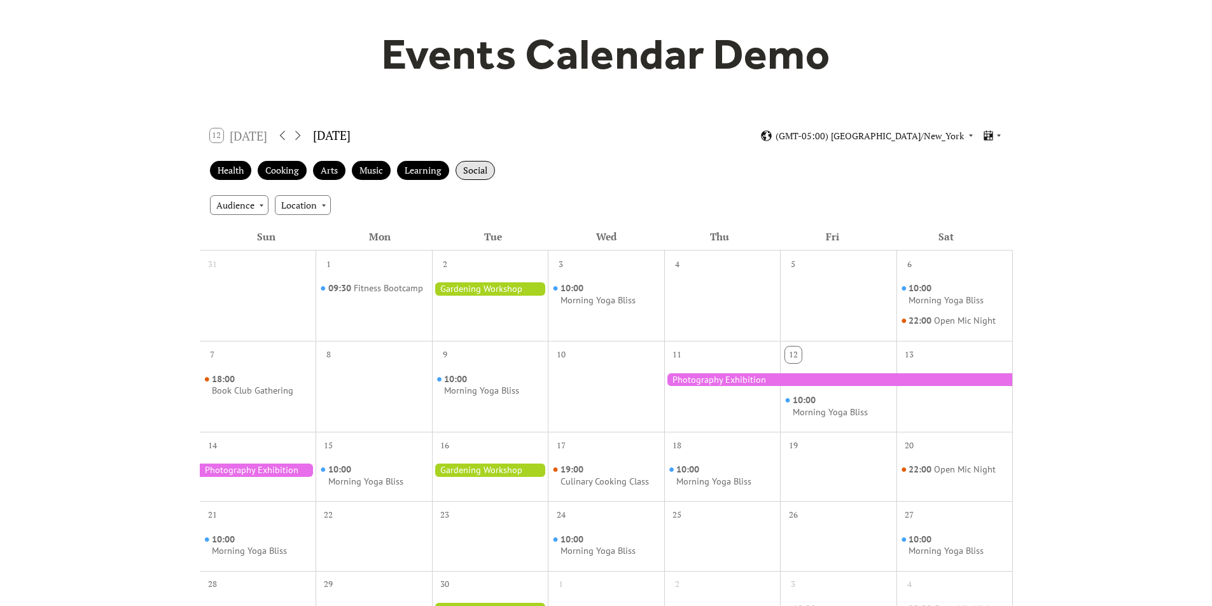
click at [475, 171] on div "Social" at bounding box center [475, 171] width 39 height 20
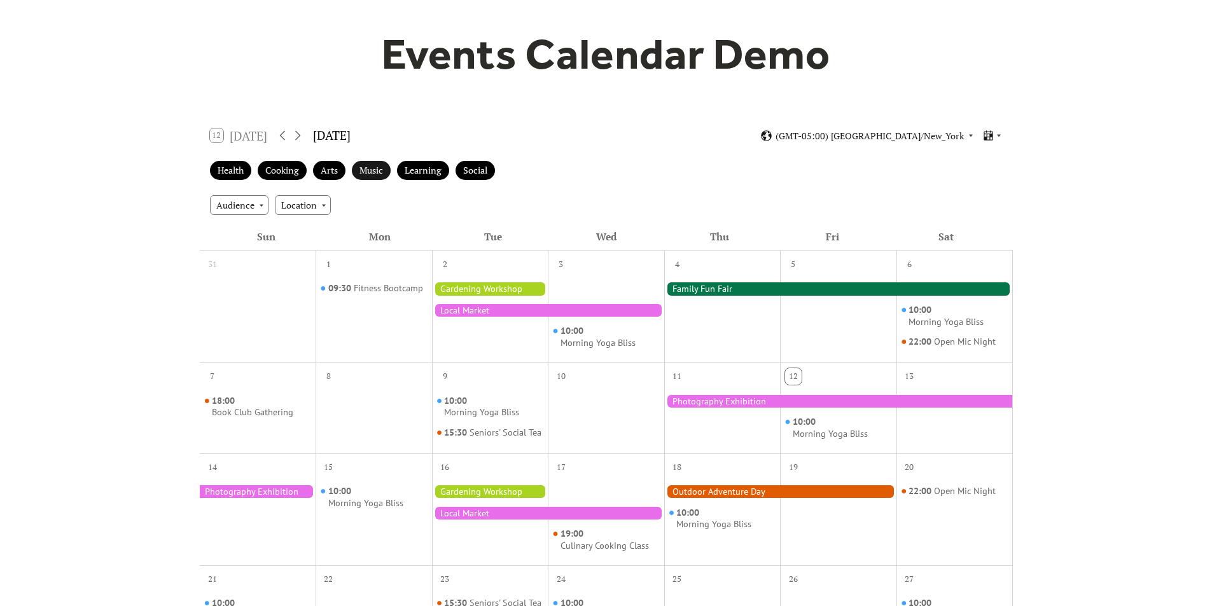
click at [368, 178] on div "Music" at bounding box center [371, 171] width 39 height 20
click at [999, 137] on icon at bounding box center [999, 136] width 8 height 8
click at [989, 179] on div "Cards" at bounding box center [969, 179] width 66 height 24
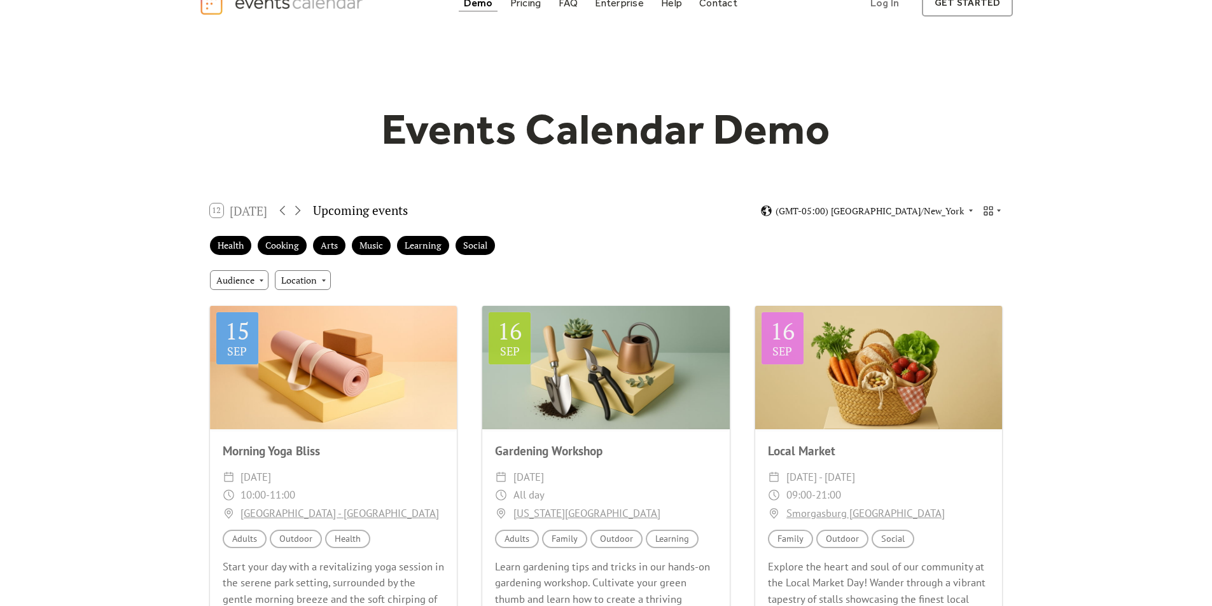
scroll to position [25, 0]
click at [997, 209] on icon at bounding box center [999, 211] width 8 height 8
click at [983, 281] on span "Agenda" at bounding box center [977, 279] width 31 height 14
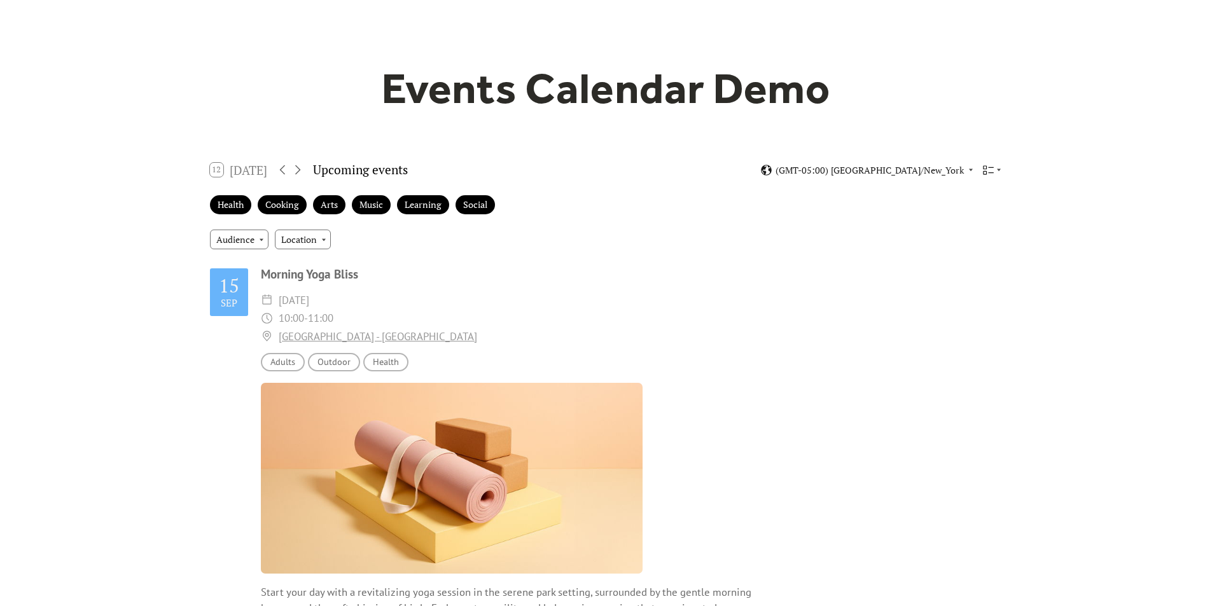
scroll to position [0, 0]
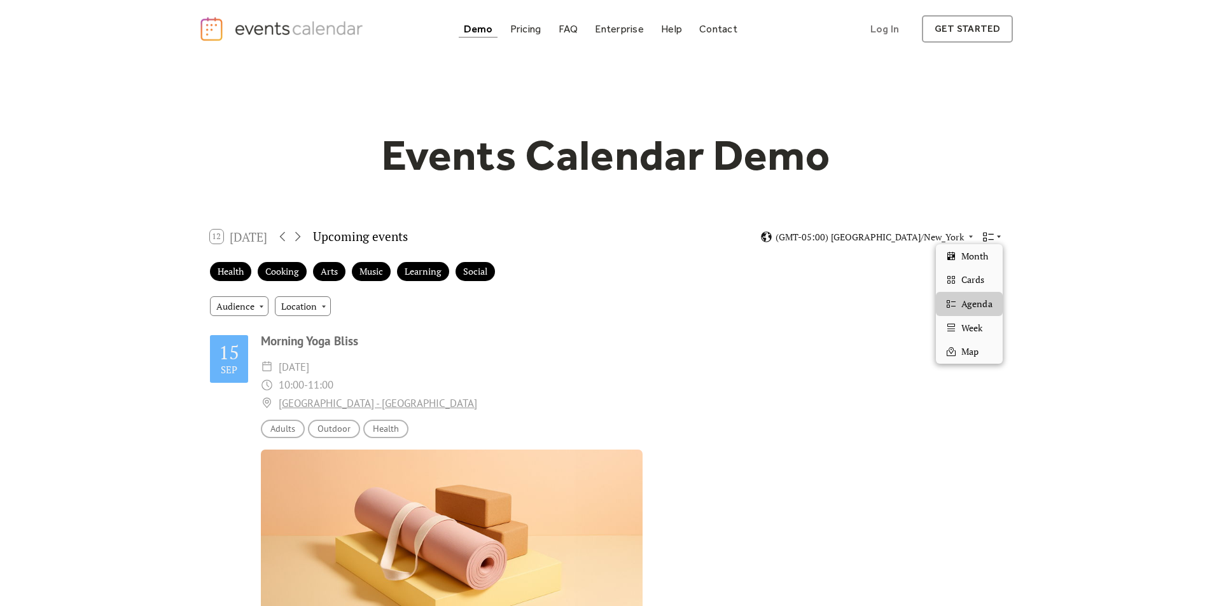
click at [999, 236] on icon at bounding box center [999, 237] width 4 height 3
click at [985, 331] on div "Week" at bounding box center [969, 328] width 66 height 24
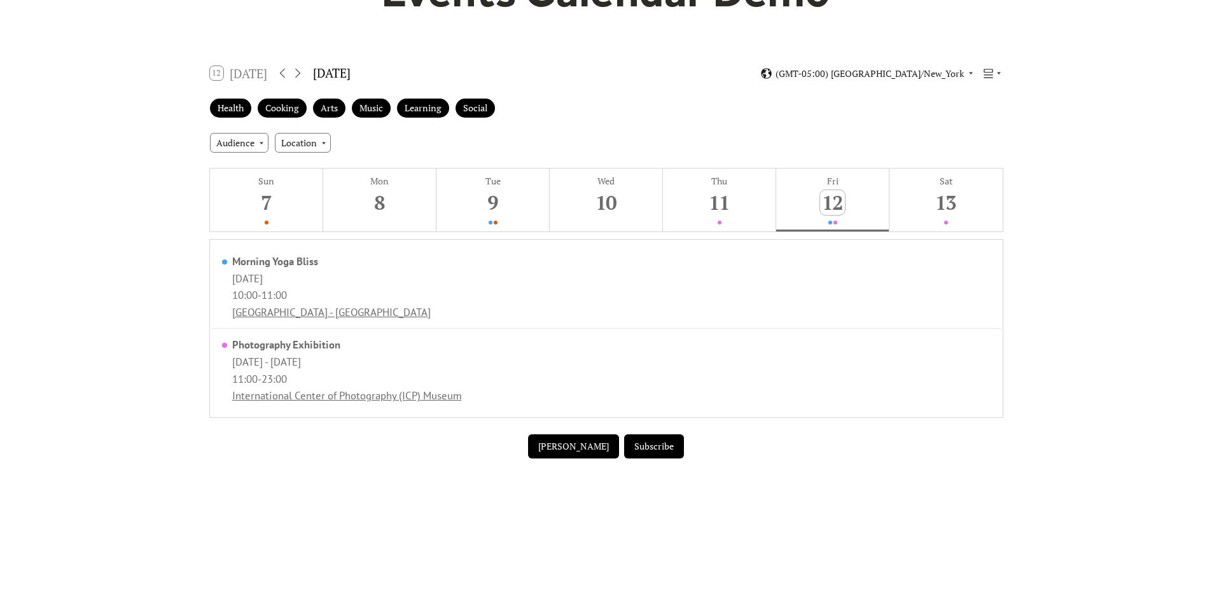
scroll to position [164, 0]
click at [1001, 73] on icon at bounding box center [999, 73] width 8 height 8
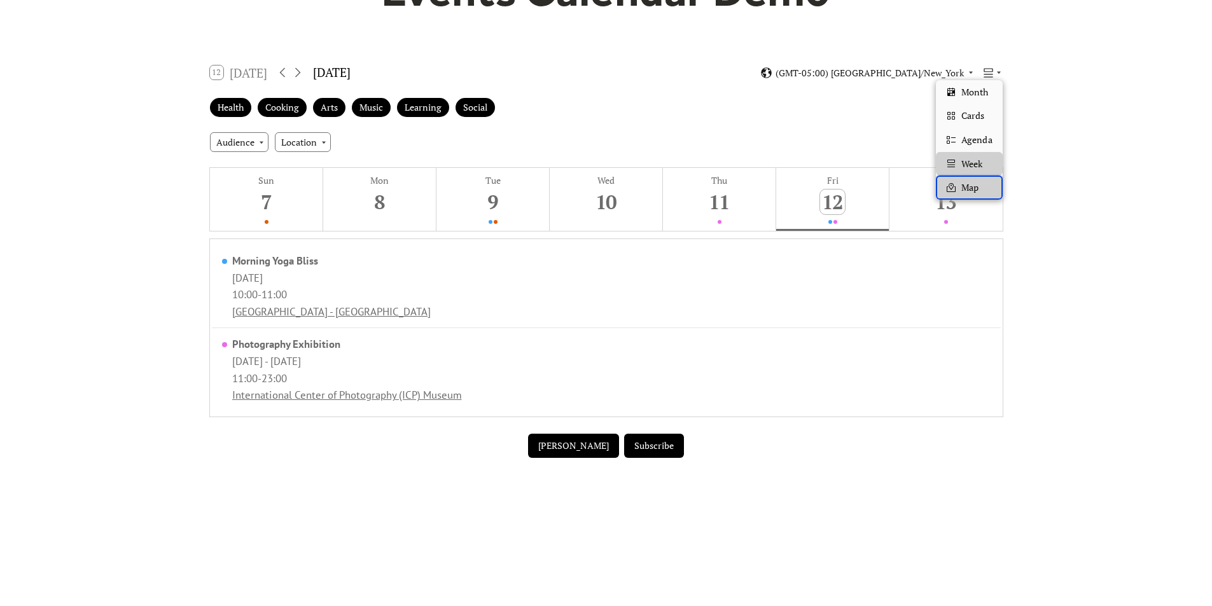
click at [986, 186] on div "Map" at bounding box center [969, 188] width 66 height 24
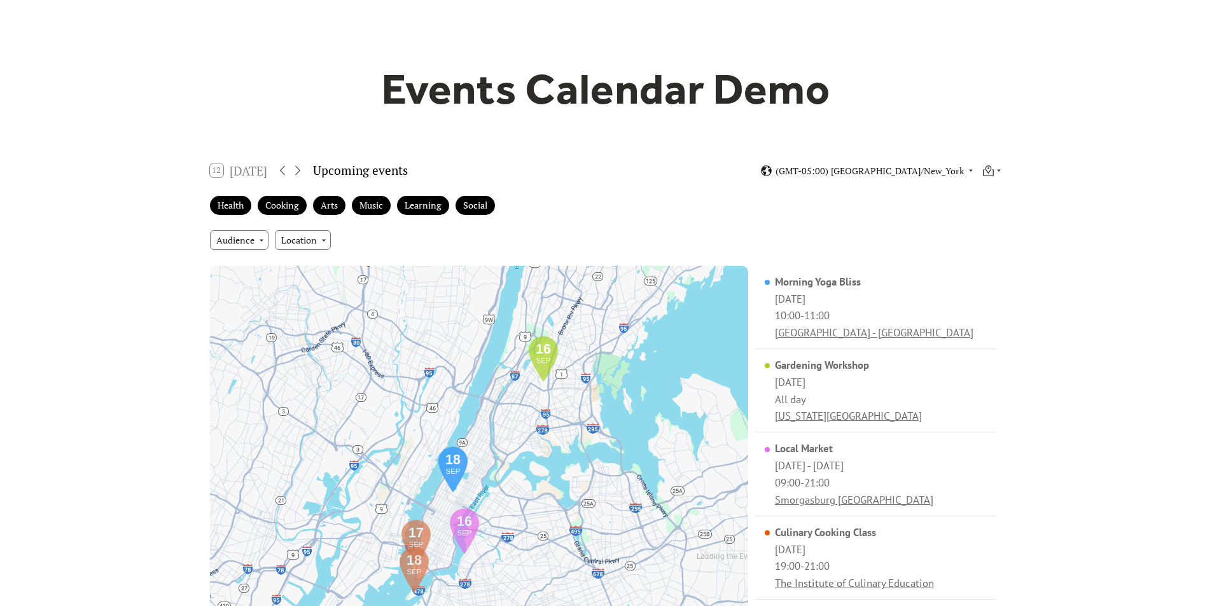
scroll to position [0, 0]
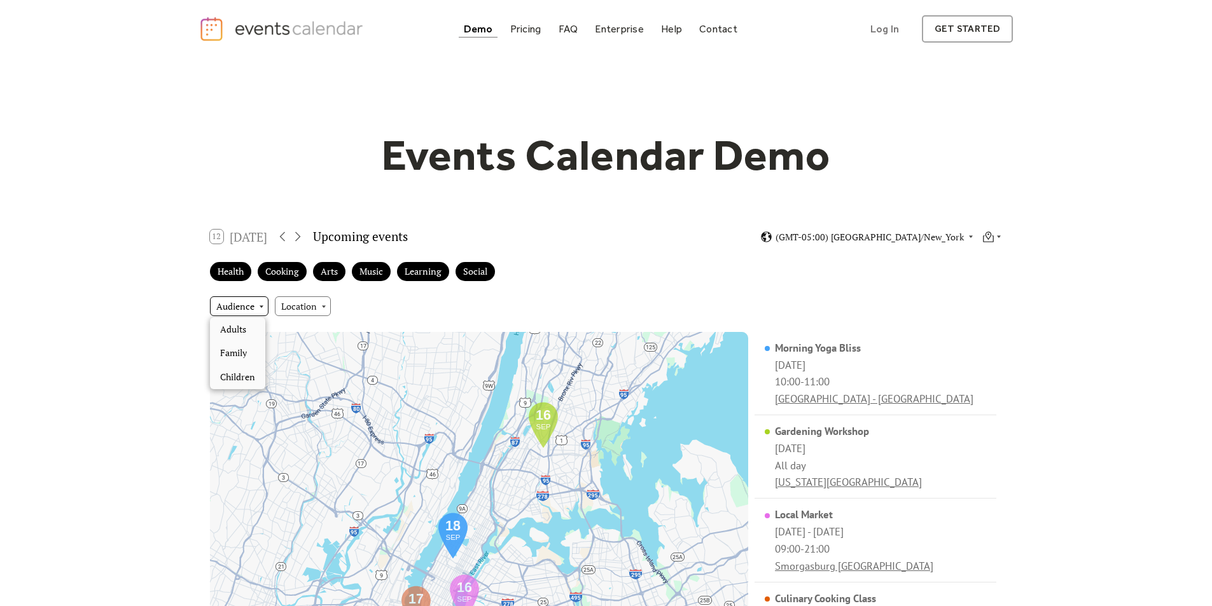
click at [260, 303] on div "Audience" at bounding box center [239, 306] width 59 height 19
click at [246, 329] on span "Adults" at bounding box center [233, 330] width 26 height 14
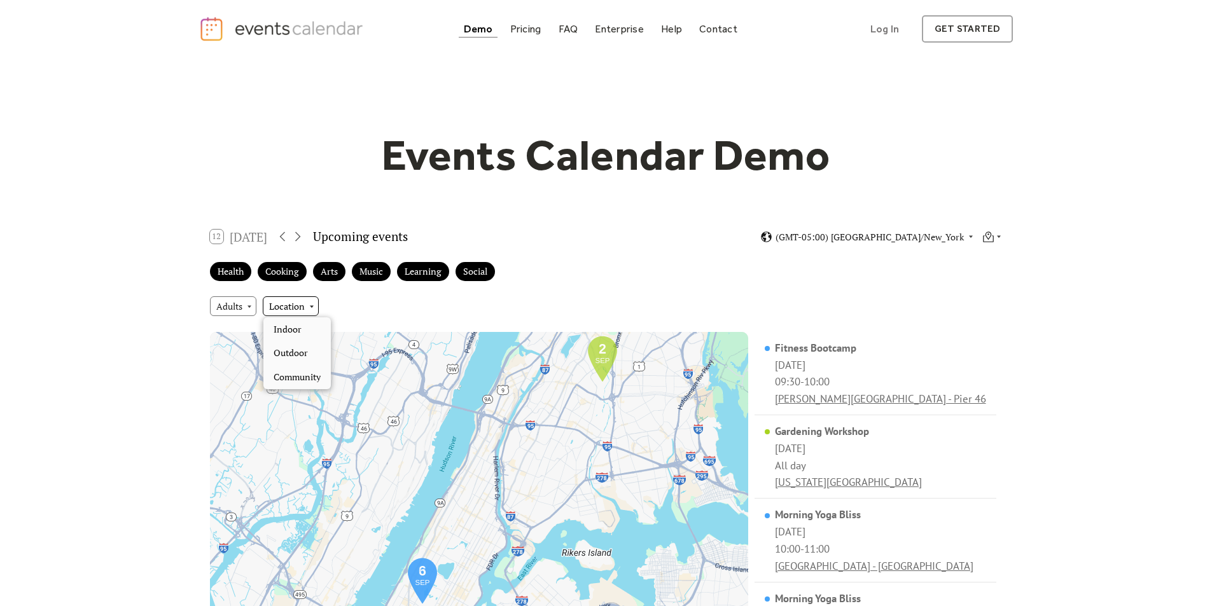
click at [310, 305] on div "Location" at bounding box center [291, 306] width 56 height 19
click at [300, 334] on span "Indoor" at bounding box center [288, 330] width 28 height 14
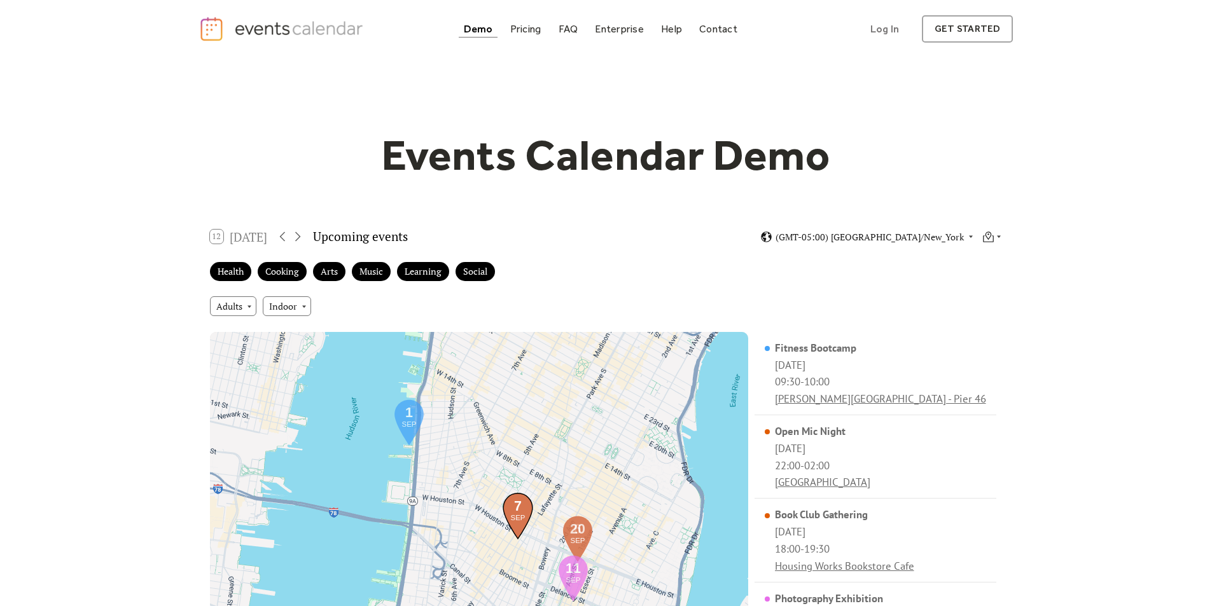
click at [522, 508] on img at bounding box center [518, 517] width 38 height 48
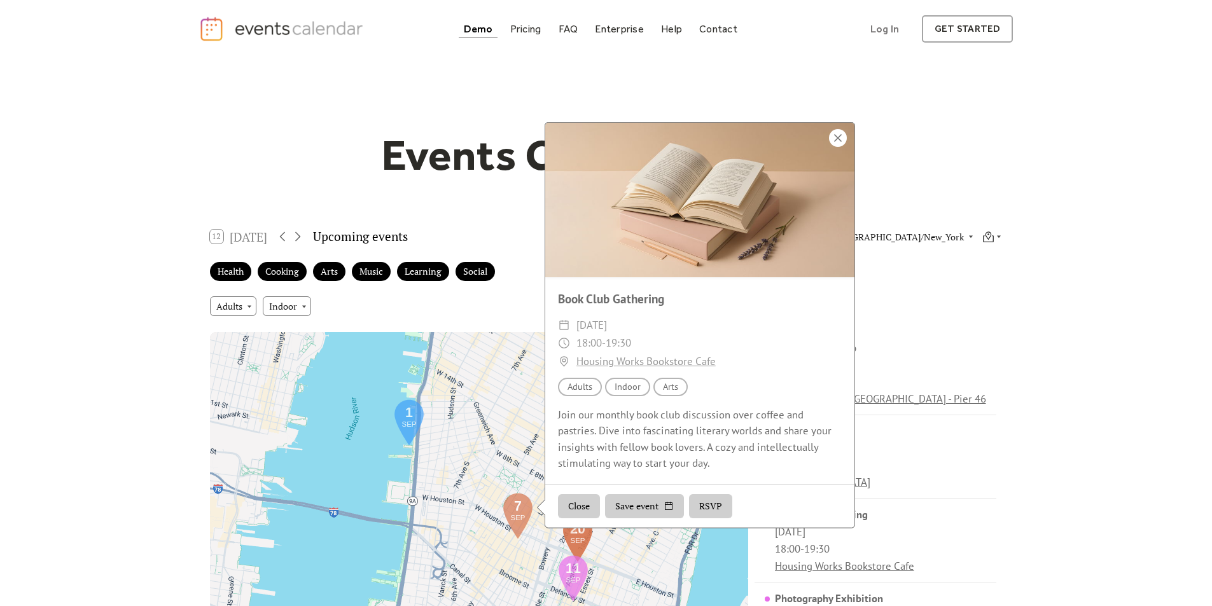
click at [836, 141] on div at bounding box center [838, 138] width 18 height 18
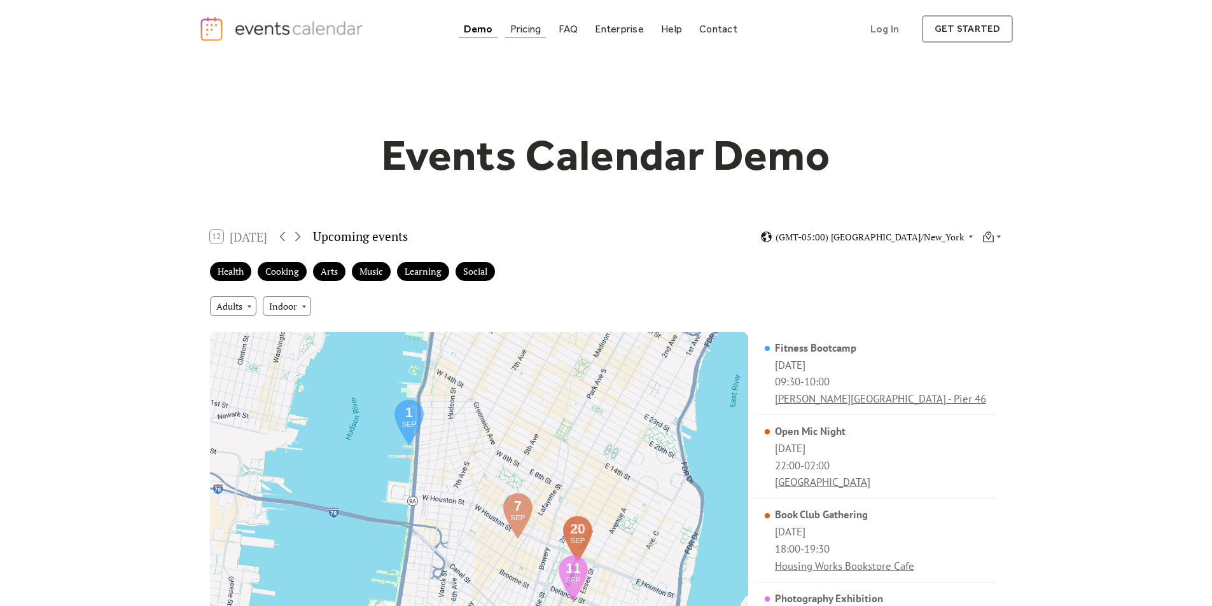
click at [527, 32] on div "Pricing" at bounding box center [525, 28] width 31 height 7
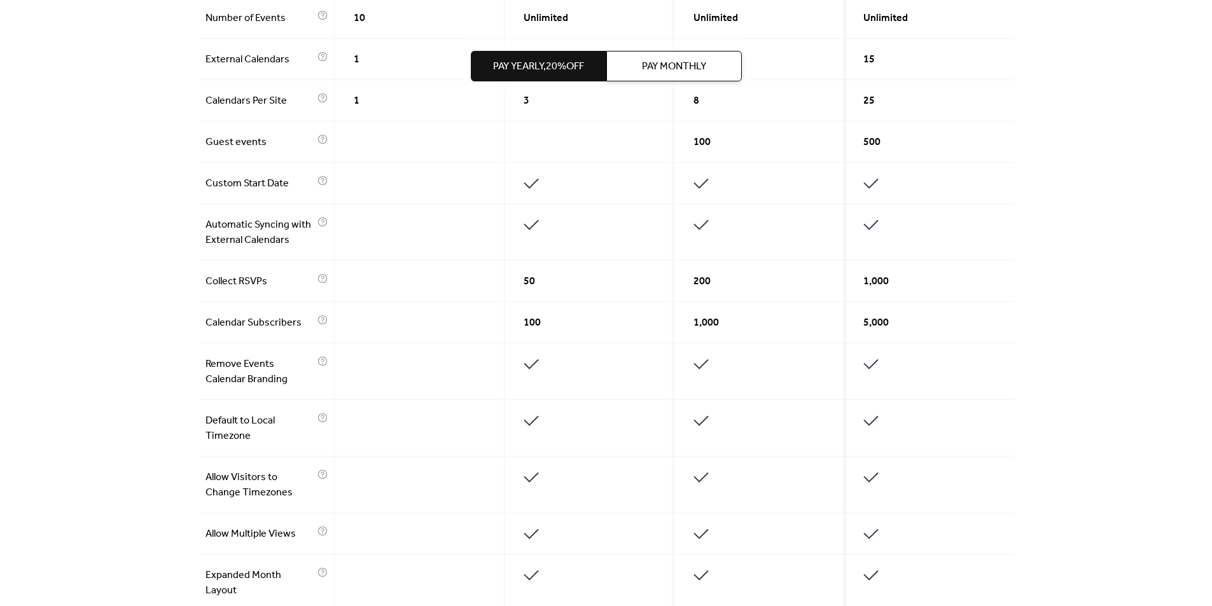
scroll to position [492, 0]
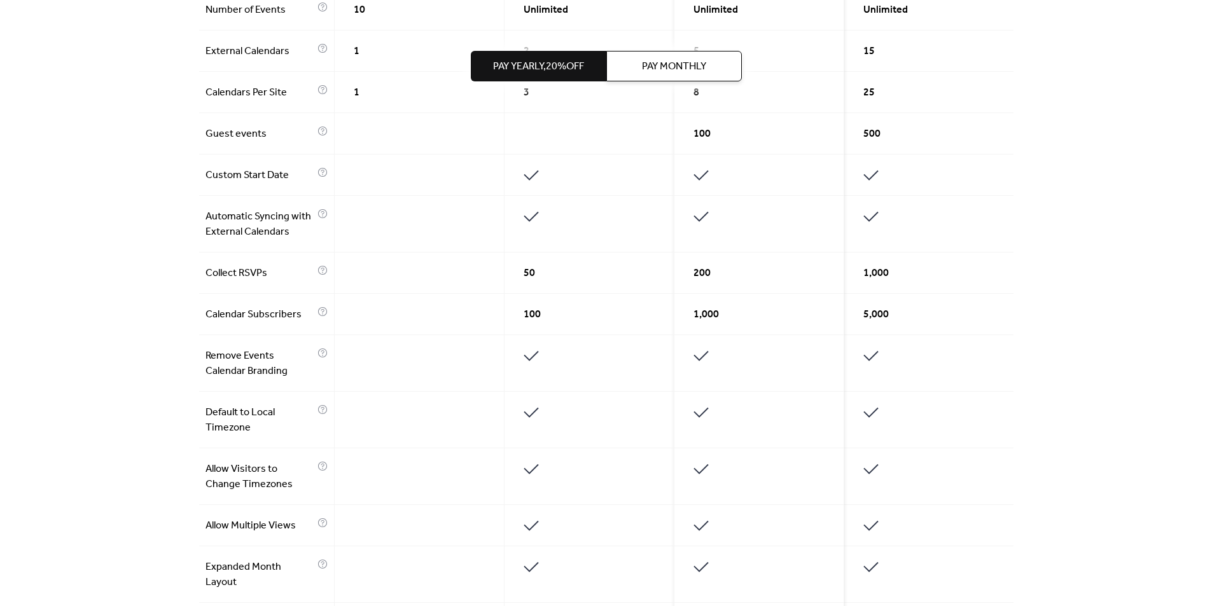
click at [126, 331] on div "Get the best of your Events Calendar Pay Yearly, 20% off Pay Monthly Free $ 0 S…" at bounding box center [606, 298] width 1212 height 1464
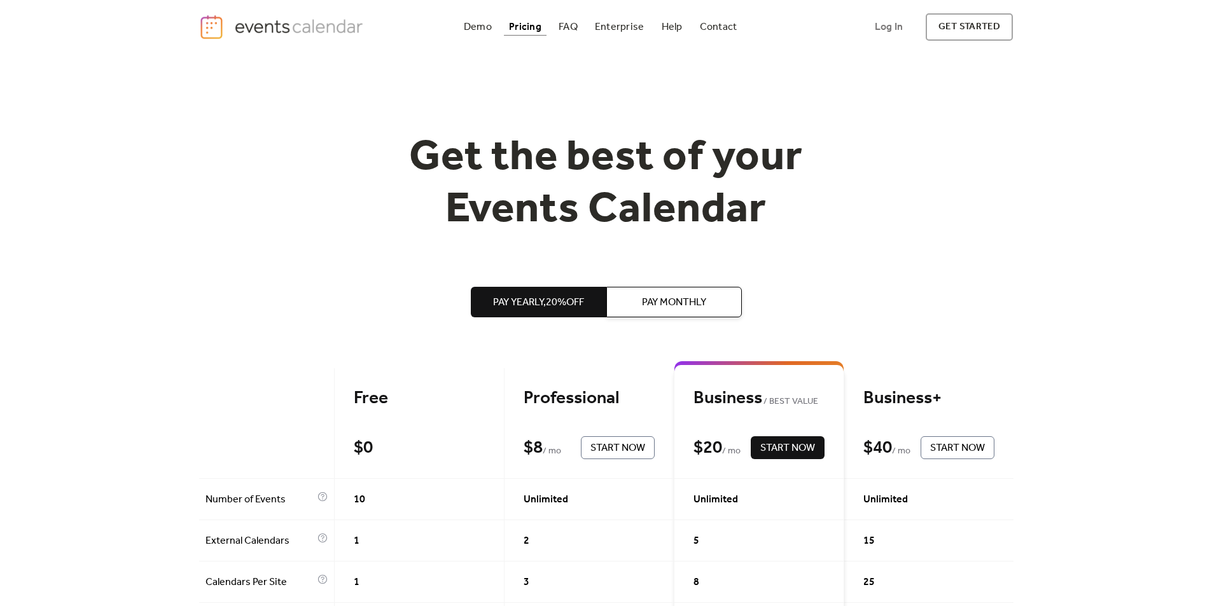
scroll to position [0, 0]
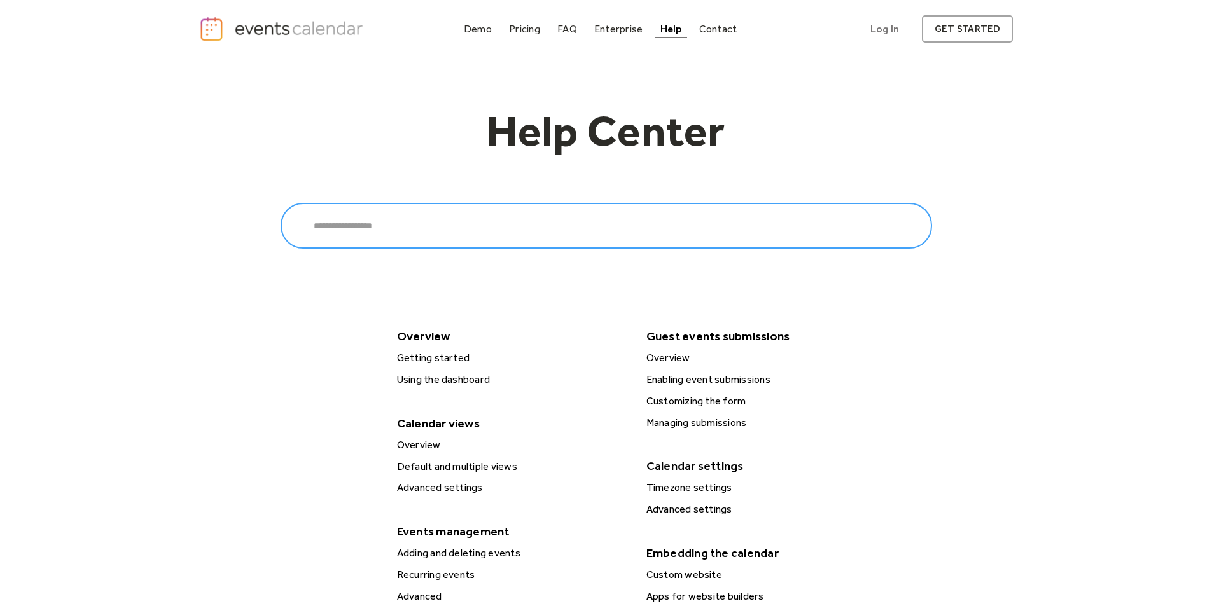
click at [477, 218] on input "Search" at bounding box center [607, 226] width 652 height 46
type input "*********"
click input "******" at bounding box center [0, 0] width 0 height 0
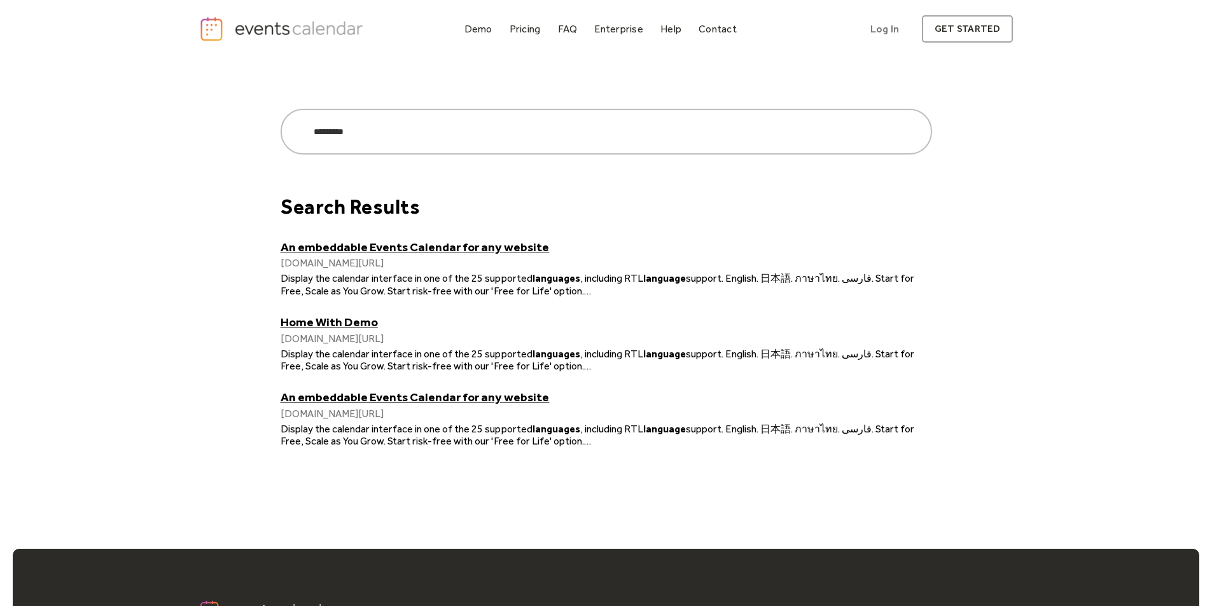
click at [452, 249] on link "An embeddable Events Calendar for any website" at bounding box center [607, 247] width 652 height 15
drag, startPoint x: 374, startPoint y: 130, endPoint x: 154, endPoint y: 158, distance: 221.4
click at [154, 158] on div "Search ********* ****** Search Results An embeddable Events Calendar for any we…" at bounding box center [606, 252] width 1212 height 389
type input "******"
click input "******" at bounding box center [0, 0] width 0 height 0
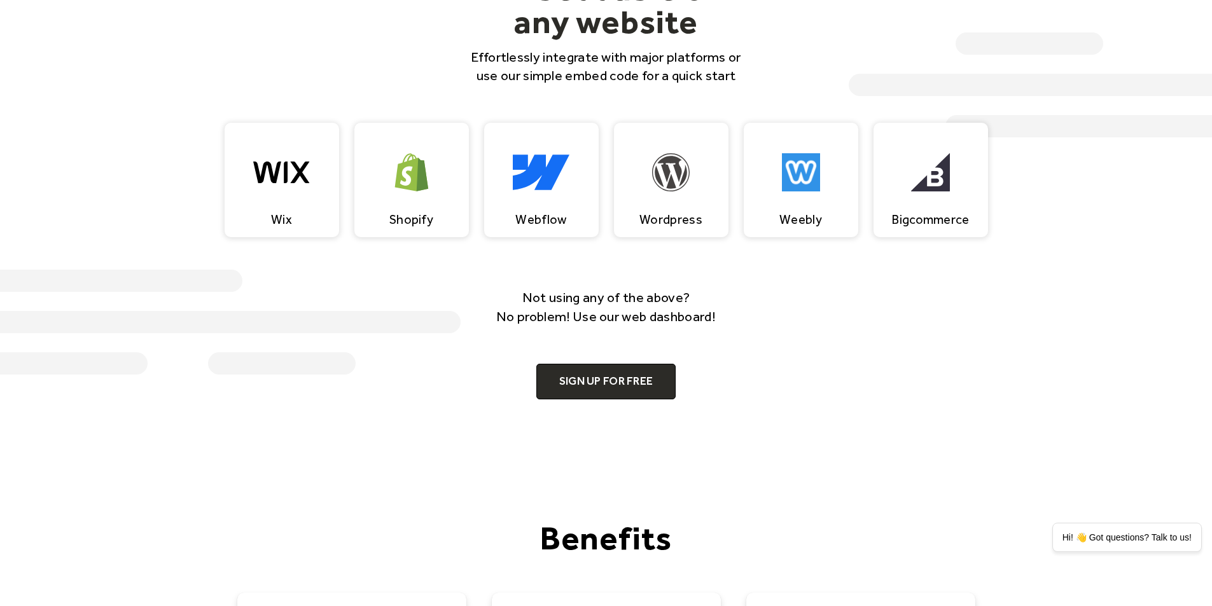
scroll to position [1523, 0]
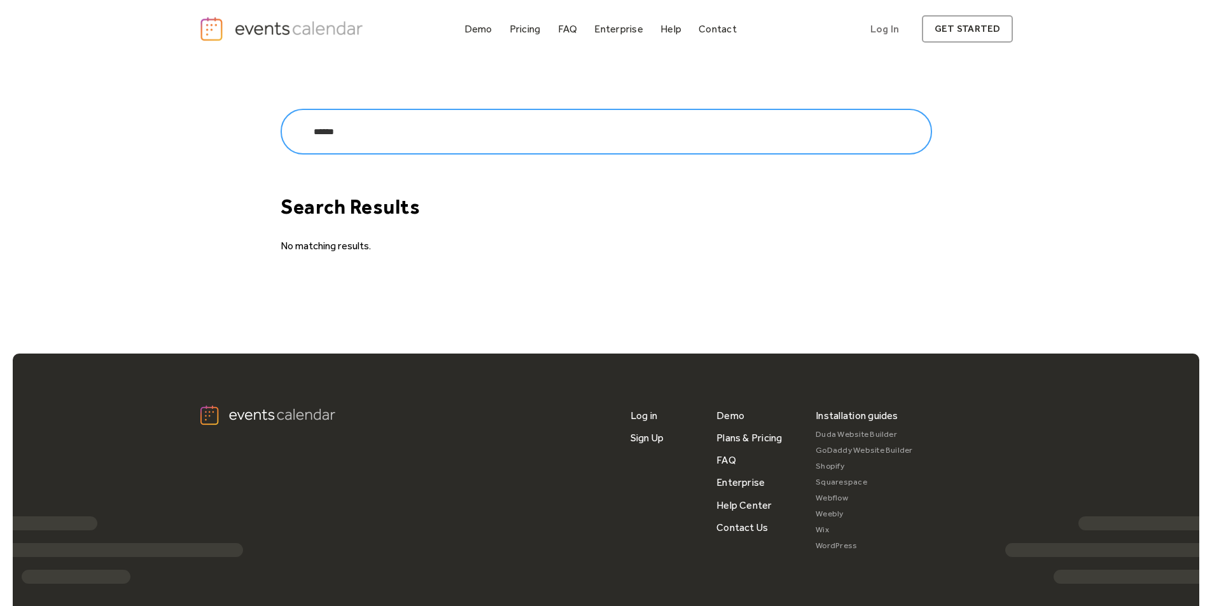
drag, startPoint x: 359, startPoint y: 135, endPoint x: 274, endPoint y: 132, distance: 84.7
click at [274, 132] on div "Search ****** ****** Search Results No matching results." at bounding box center [606, 155] width 815 height 194
type input "***"
click input "******" at bounding box center [0, 0] width 0 height 0
